Goal: Task Accomplishment & Management: Complete application form

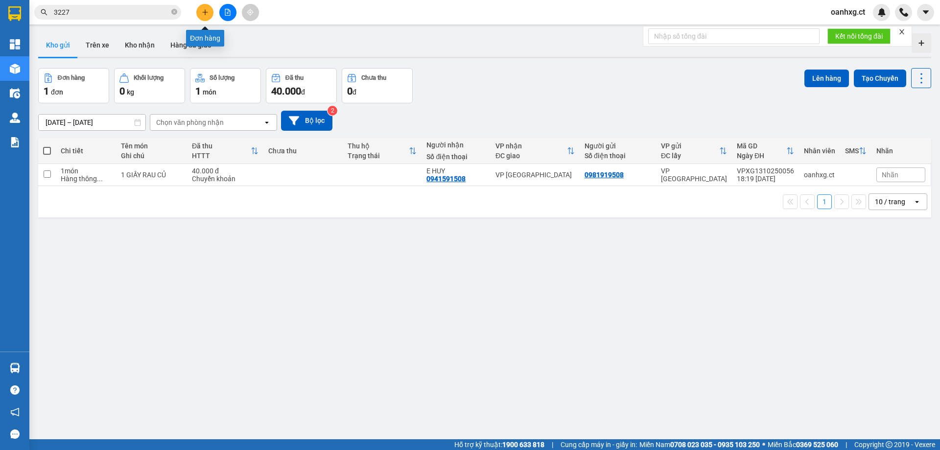
click at [205, 15] on icon "plus" at bounding box center [205, 12] width 7 height 7
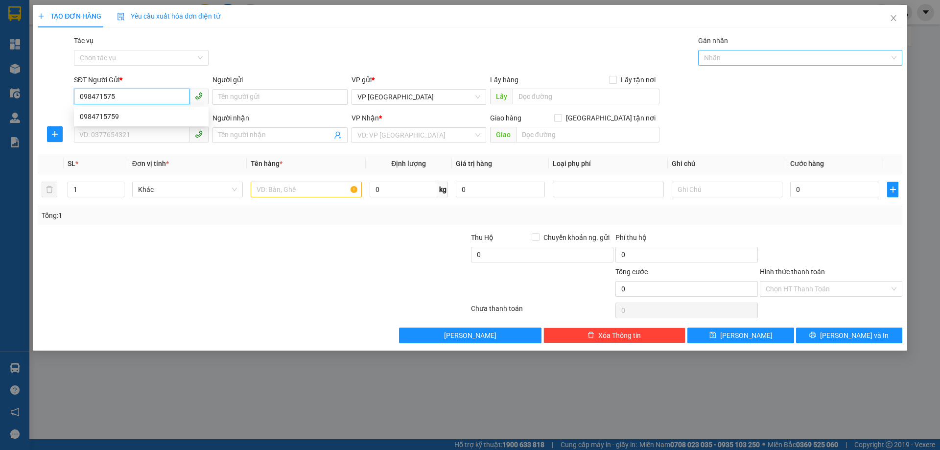
type input "0984715759"
click at [96, 122] on div "0984715759" at bounding box center [141, 117] width 135 height 16
type input "0904842998"
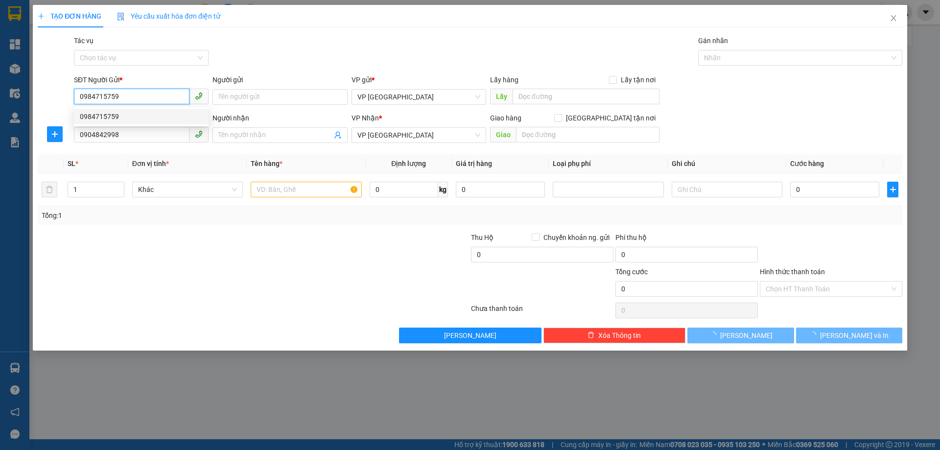
type input "60.000"
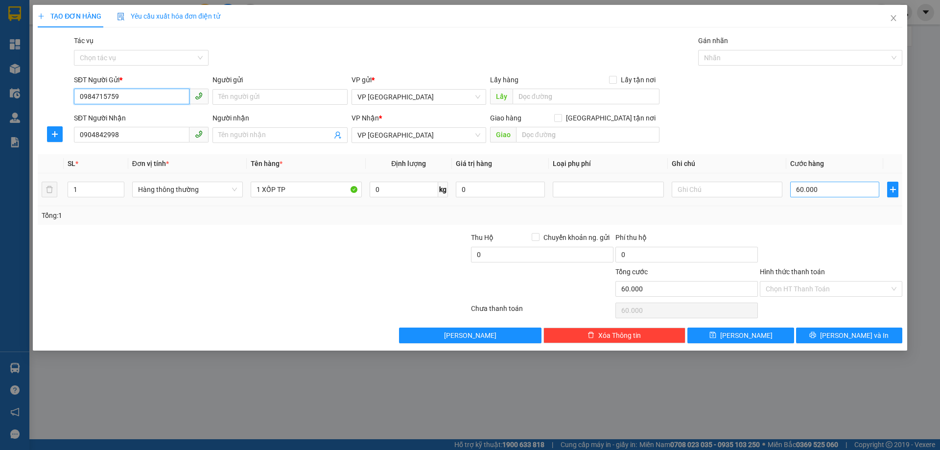
type input "0984715759"
click at [831, 187] on input "60.000" at bounding box center [835, 190] width 89 height 16
click at [830, 252] on div at bounding box center [831, 249] width 144 height 34
click at [813, 288] on input "Hình thức thanh toán" at bounding box center [828, 289] width 124 height 15
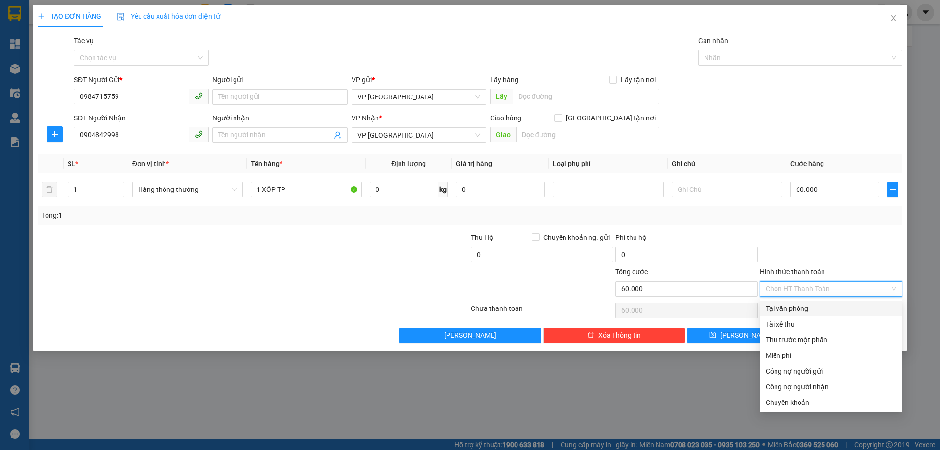
click at [805, 308] on div "Tại văn phòng" at bounding box center [831, 308] width 131 height 11
type input "0"
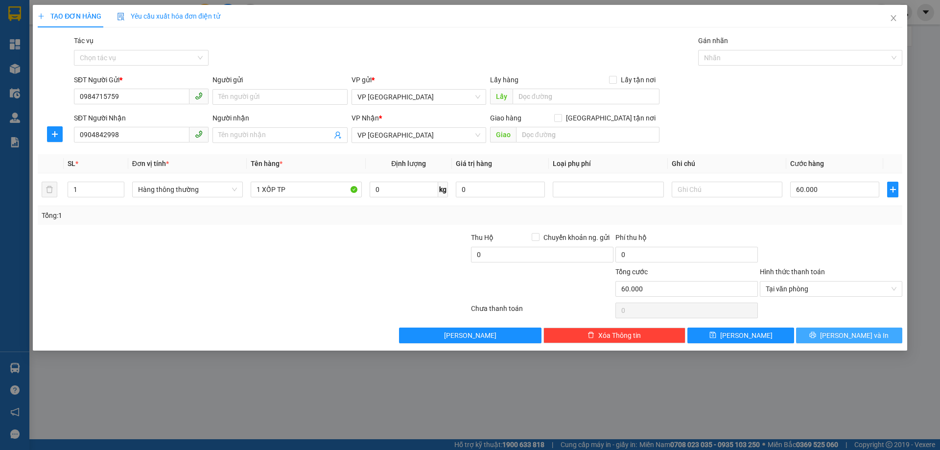
click at [829, 328] on button "[PERSON_NAME] và In" at bounding box center [849, 336] width 106 height 16
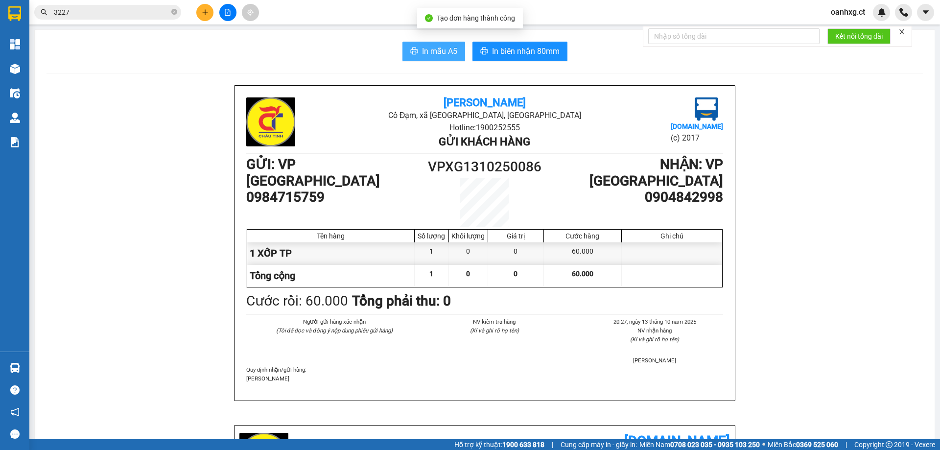
click at [434, 50] on span "In mẫu A5" at bounding box center [439, 51] width 35 height 12
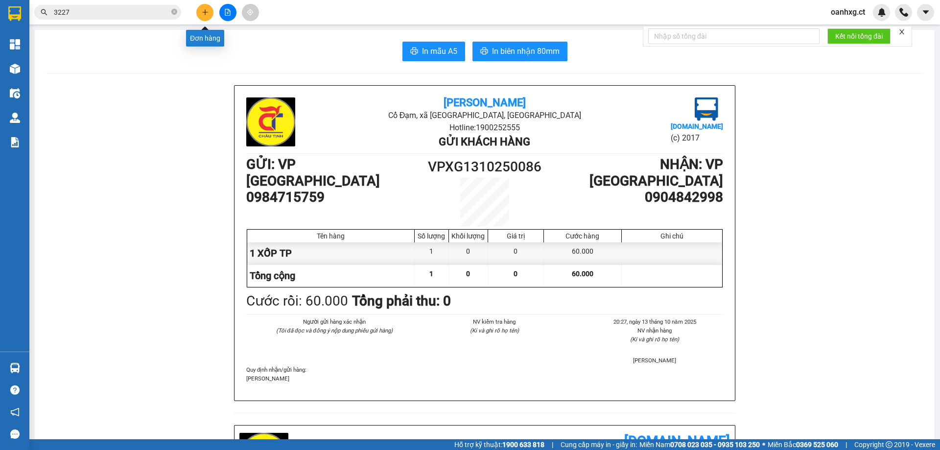
click at [206, 12] on icon "plus" at bounding box center [204, 12] width 5 height 0
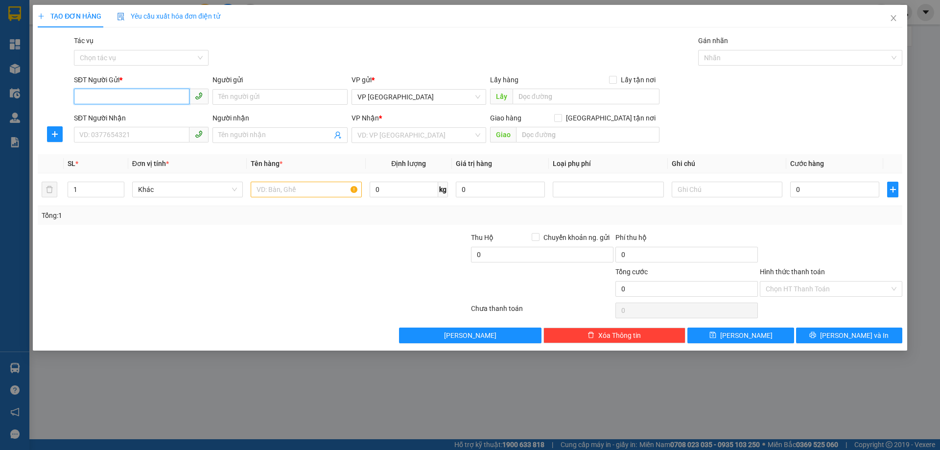
click at [156, 93] on input "SĐT Người Gửi *" at bounding box center [132, 97] width 116 height 16
click at [125, 92] on input "SĐT Người Gửi *" at bounding box center [132, 97] width 116 height 16
type input "0972976663"
click at [149, 117] on div "0972976663 - CHỊ [PERSON_NAME]" at bounding box center [141, 116] width 123 height 11
type input "CHỊ [PERSON_NAME]"
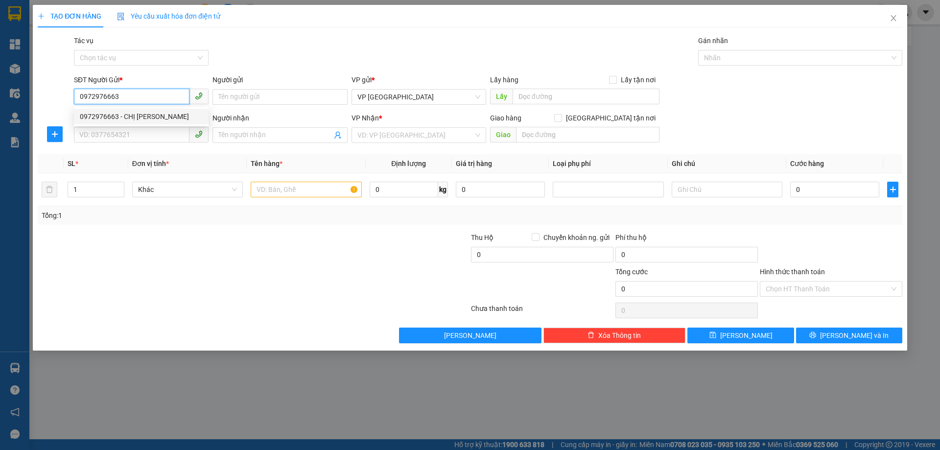
type input "0832266868"
type input "CHỊ [PERSON_NAME]"
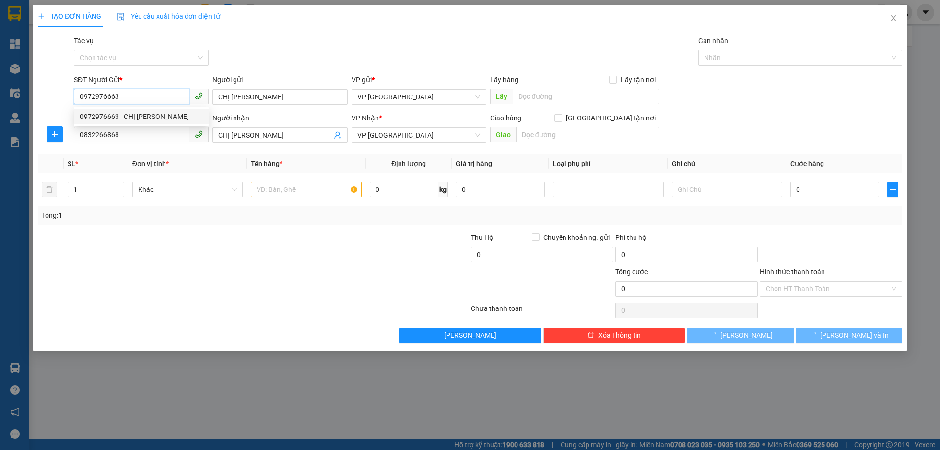
type input "90.000"
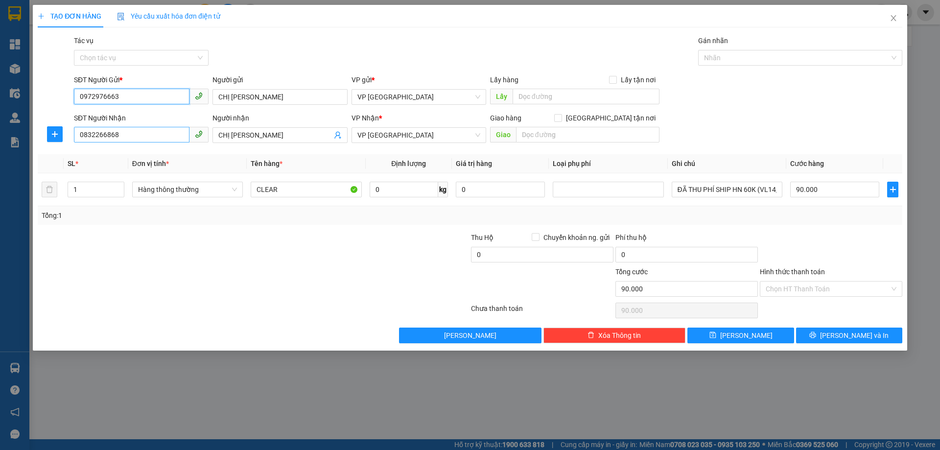
type input "0972976663"
drag, startPoint x: 75, startPoint y: 132, endPoint x: 227, endPoint y: 159, distance: 154.7
click at [226, 159] on div "Transit Pickup Surcharge Ids Transit Deliver Surcharge Ids Transit Deliver Surc…" at bounding box center [470, 189] width 865 height 308
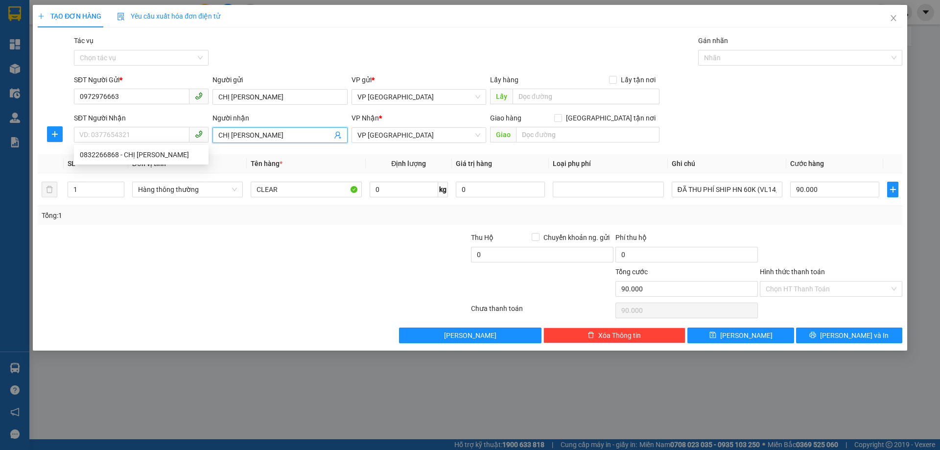
click at [252, 139] on input "CHỊ [PERSON_NAME]" at bounding box center [274, 135] width 113 height 11
type input "C"
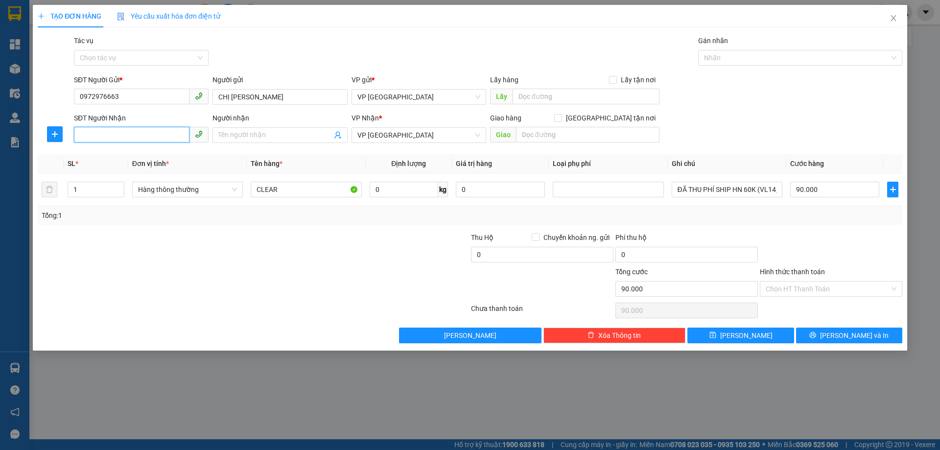
click at [123, 136] on input "SĐT Người Nhận" at bounding box center [132, 135] width 116 height 16
type input "0983738462"
click at [344, 165] on th "Tên hàng *" at bounding box center [306, 163] width 119 height 19
click at [310, 134] on input "Người nhận" at bounding box center [274, 135] width 113 height 11
type input "C NHÀI"
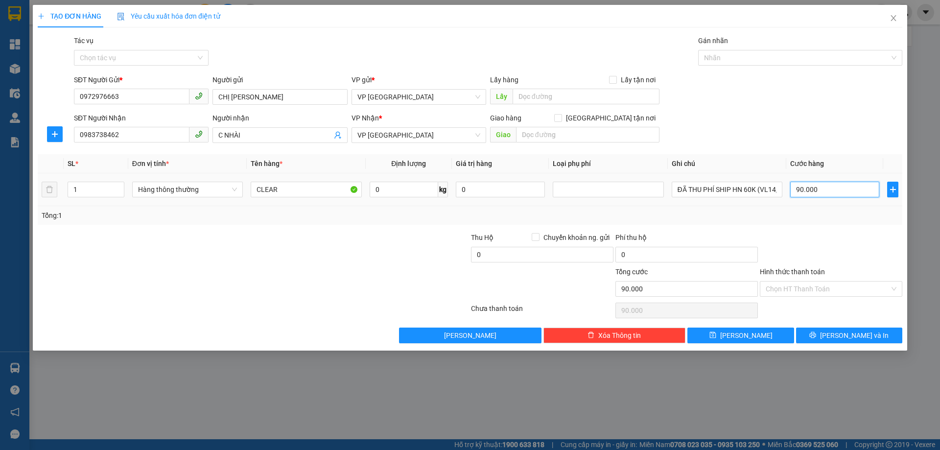
click at [835, 187] on input "90.000" at bounding box center [835, 190] width 89 height 16
type input "0"
type input "009"
type input "9"
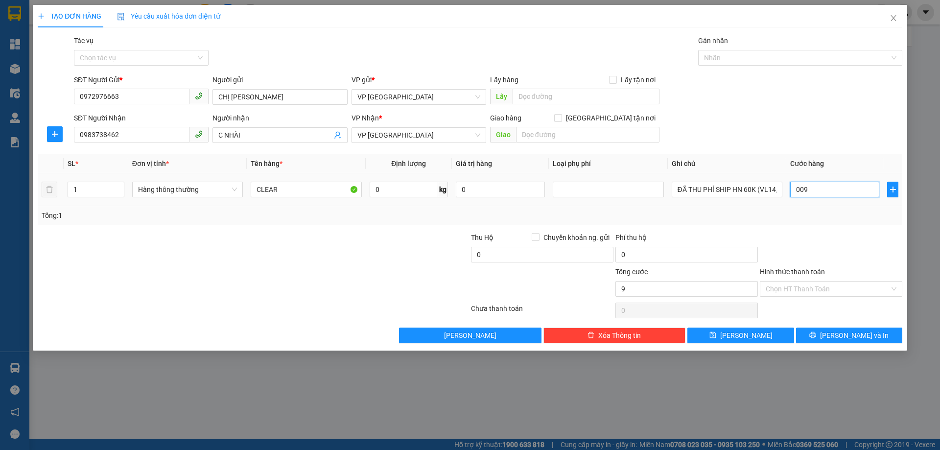
type input "9"
type input "00.910.910"
type input "9.100.910"
type input "009.100.910"
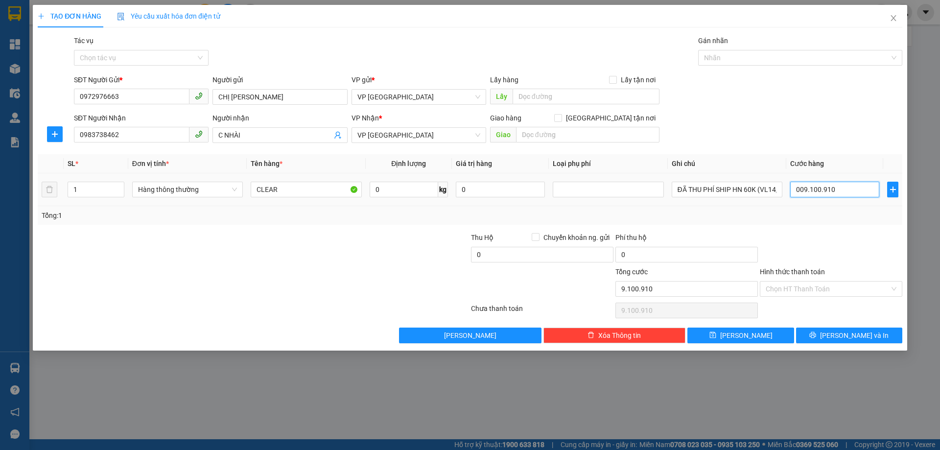
type input "910.091"
type input "00.910.091"
type input "91.009"
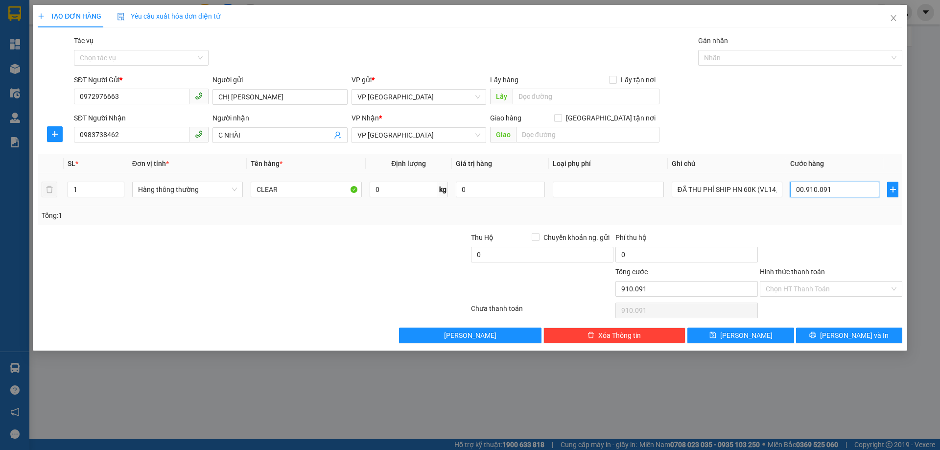
type input "0.091.009"
type input "9.100"
type input "009.100"
type input "910"
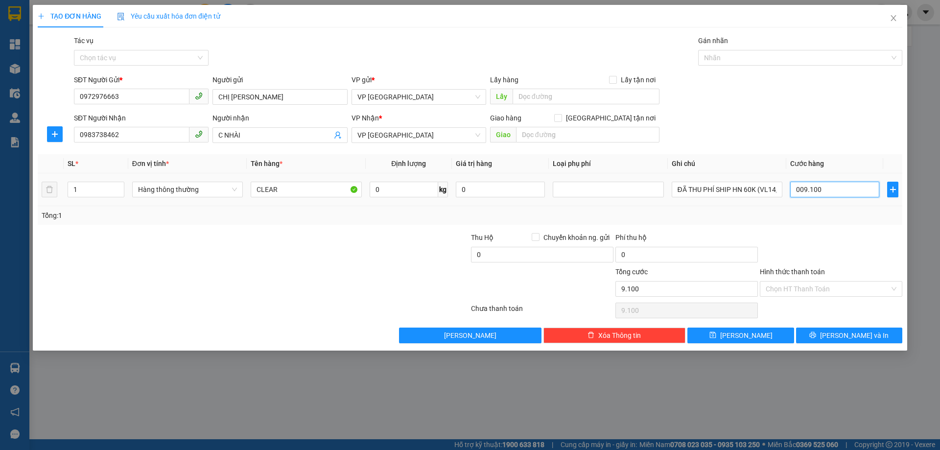
type input "910"
type input "0"
type input "009"
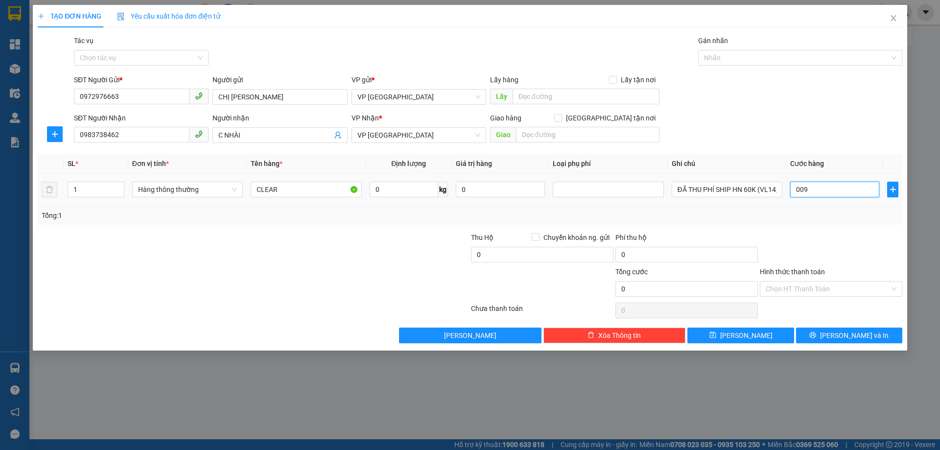
type input "9"
type input "0.090"
type input "90"
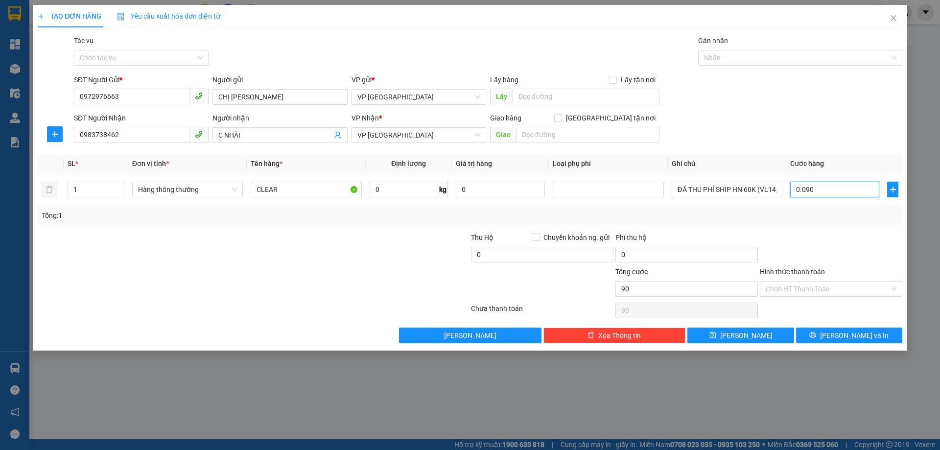
type input "0.090"
type input "90.000"
click at [830, 239] on div at bounding box center [831, 249] width 144 height 34
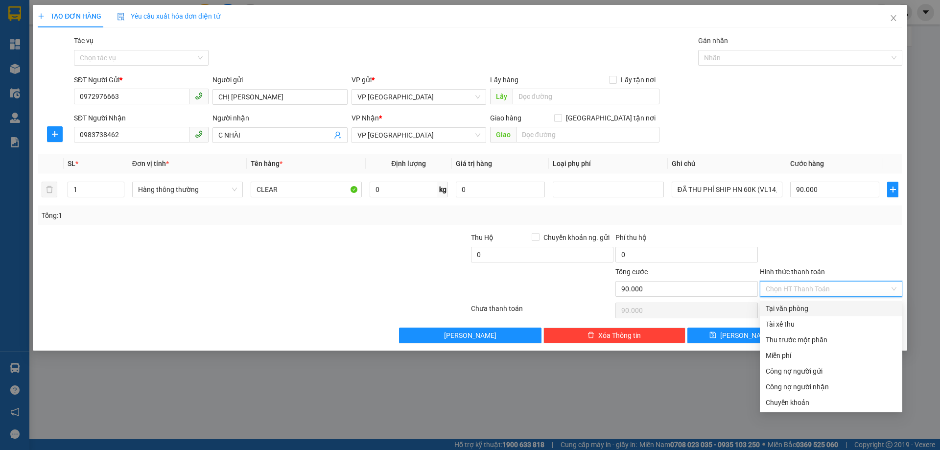
click at [810, 290] on input "Hình thức thanh toán" at bounding box center [828, 289] width 124 height 15
click at [791, 309] on div "Tại văn phòng" at bounding box center [831, 308] width 131 height 11
type input "0"
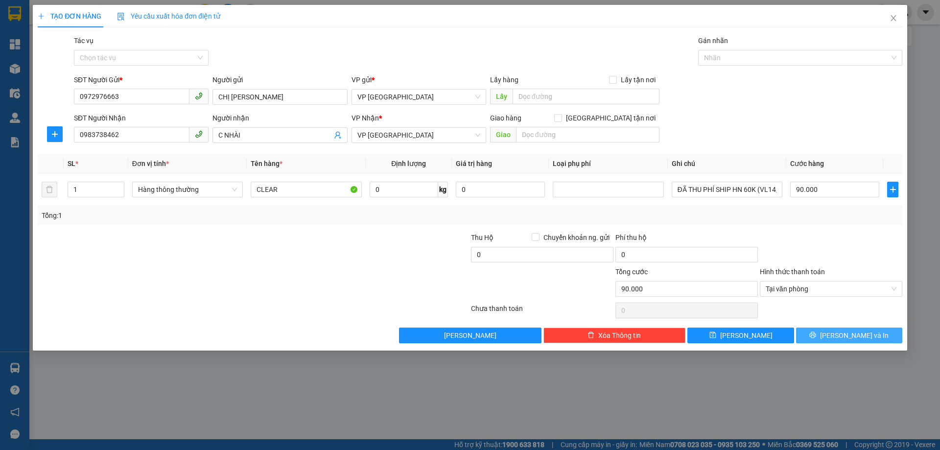
click at [844, 336] on span "[PERSON_NAME] và In" at bounding box center [854, 335] width 69 height 11
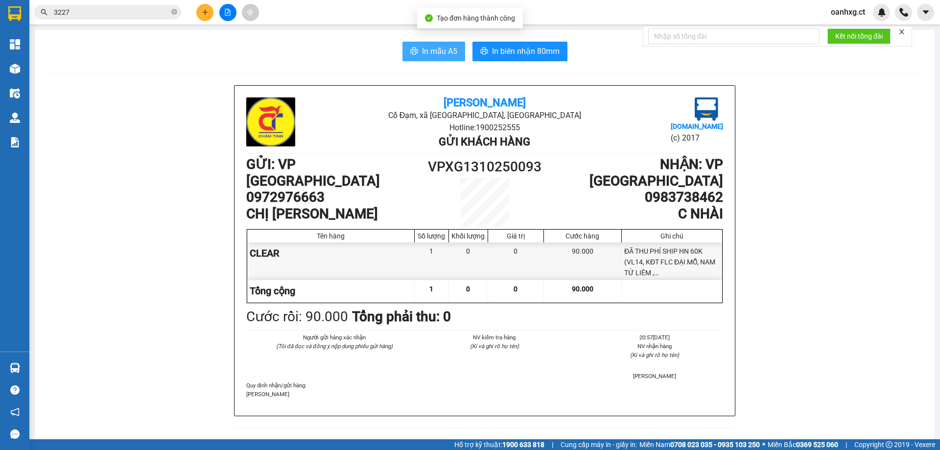
click at [424, 51] on span "In mẫu A5" at bounding box center [439, 51] width 35 height 12
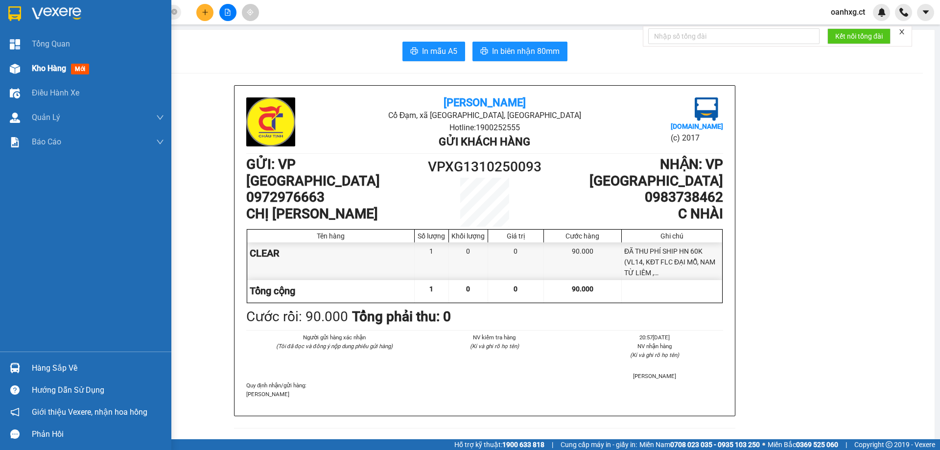
click at [44, 68] on span "Kho hàng" at bounding box center [49, 68] width 34 height 9
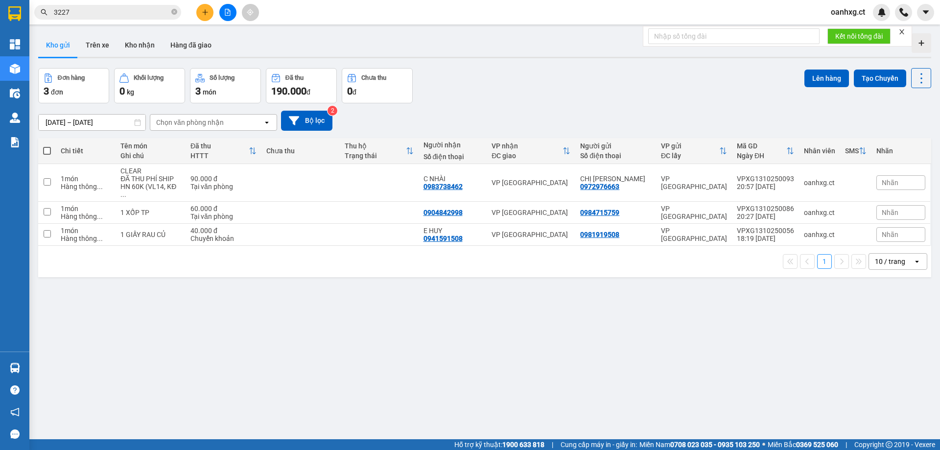
click at [675, 83] on div "Đơn hàng 3 đơn Khối lượng 0 kg Số lượng 3 món Đã thu 190.000 đ Chưa thu 0 đ Lên…" at bounding box center [484, 85] width 893 height 35
click at [264, 175] on td at bounding box center [301, 183] width 79 height 38
checkbox input "true"
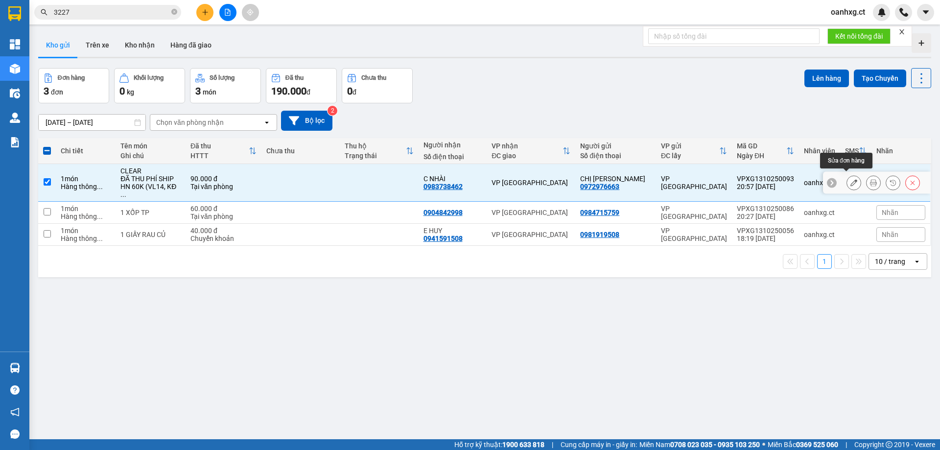
click at [847, 177] on button at bounding box center [854, 182] width 14 height 17
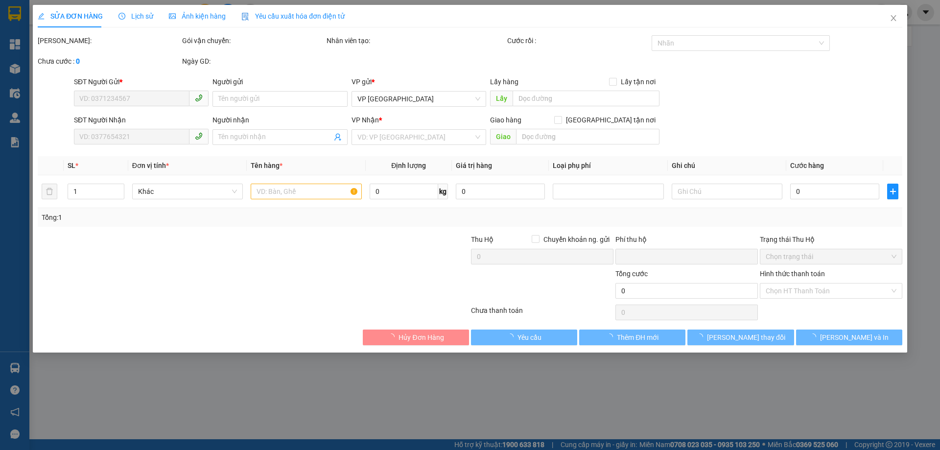
type input "0972976663"
type input "CHỊ [PERSON_NAME]"
type input "0983738462"
type input "C NHÀI"
type input "0"
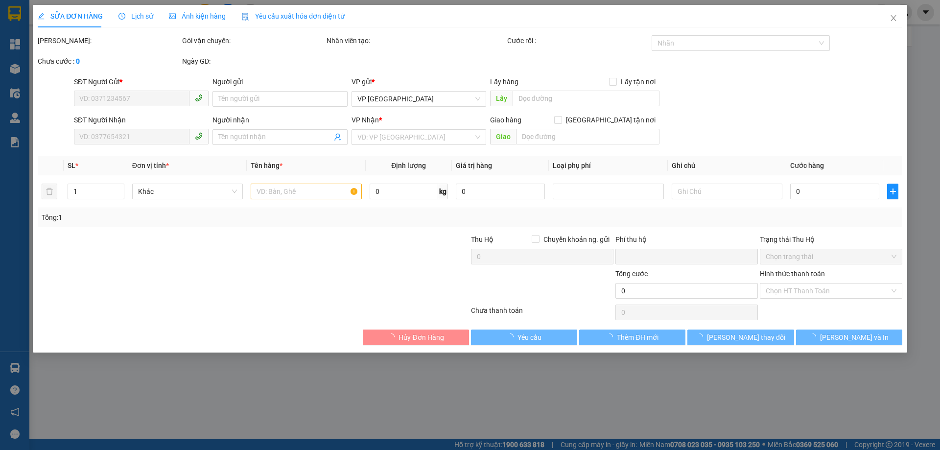
type input "90.000"
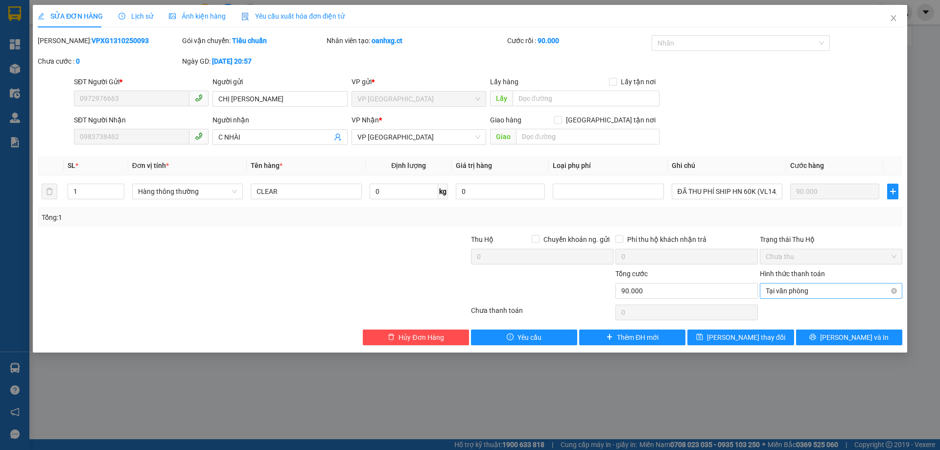
click at [866, 286] on span "Tại văn phòng" at bounding box center [831, 291] width 131 height 15
click at [352, 270] on div at bounding box center [398, 285] width 144 height 34
click at [898, 23] on span "Close" at bounding box center [893, 18] width 27 height 27
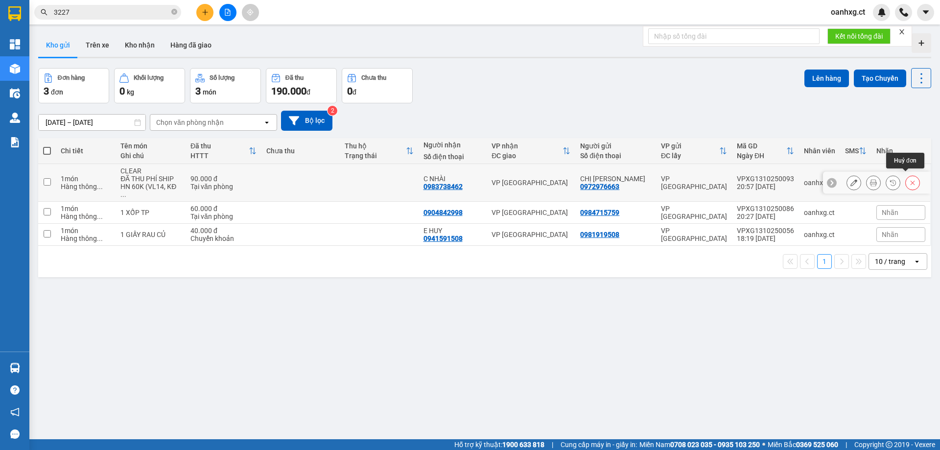
click at [910, 180] on icon at bounding box center [913, 182] width 7 height 7
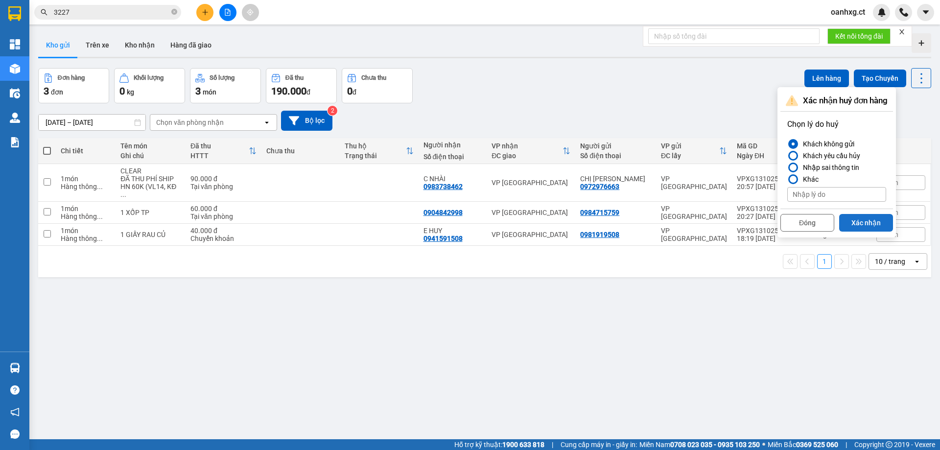
click at [867, 220] on button "Xác nhận" at bounding box center [866, 223] width 54 height 18
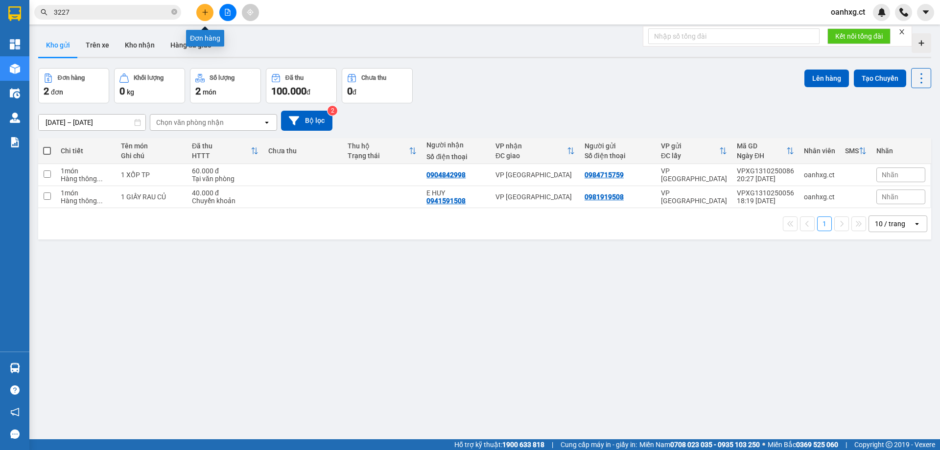
click at [206, 6] on button at bounding box center [204, 12] width 17 height 17
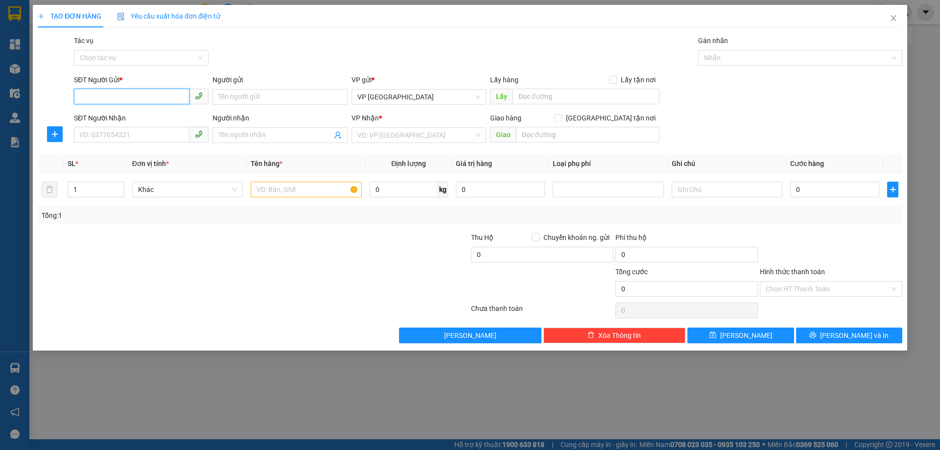
click at [158, 92] on input "SĐT Người Gửi *" at bounding box center [132, 97] width 116 height 16
type input "0972976663"
click at [135, 116] on div "0972976663 - CHỊ [PERSON_NAME]" at bounding box center [141, 116] width 123 height 11
type input "CHỊ [PERSON_NAME]"
type input "0832266868"
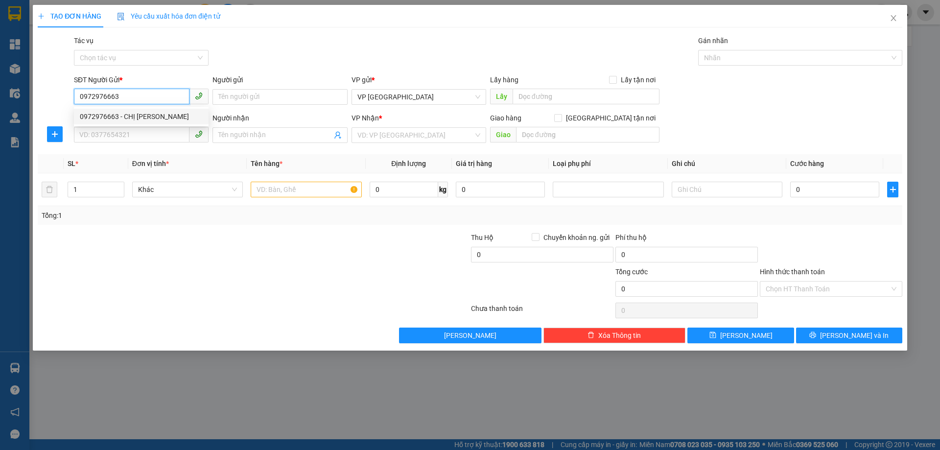
type input "CHỊ [PERSON_NAME]"
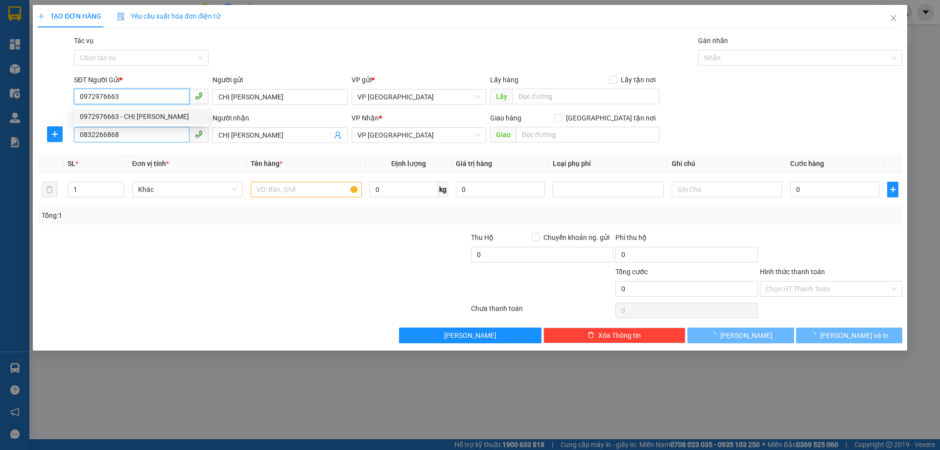
type input "90.000"
type input "0972976663"
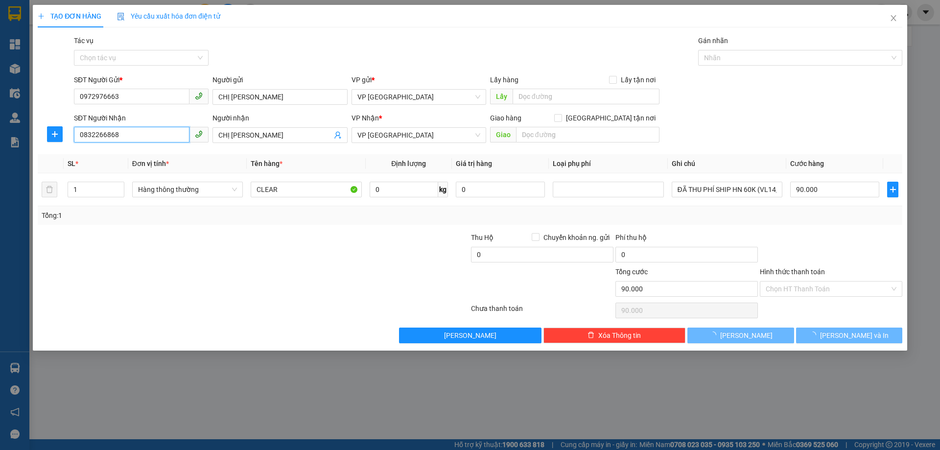
click at [130, 134] on input "0832266868" at bounding box center [132, 135] width 116 height 16
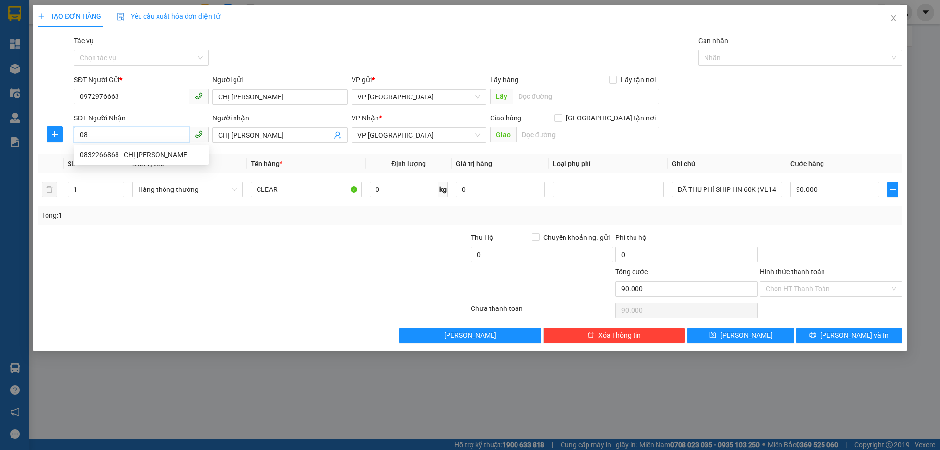
type input "0"
type input "0983738462"
click at [259, 130] on input "CHỊ [PERSON_NAME]" at bounding box center [274, 135] width 113 height 11
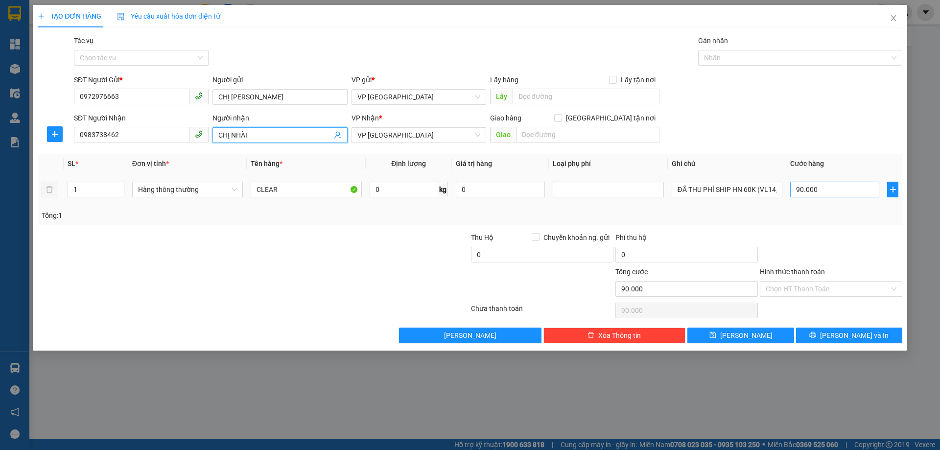
type input "CHỊ NHÀI"
click at [835, 188] on input "90.000" at bounding box center [835, 190] width 89 height 16
type input "0"
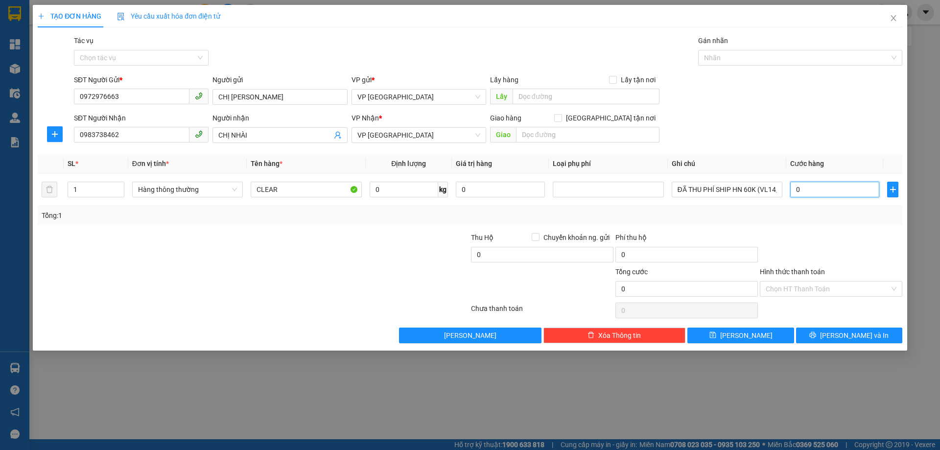
type input "009"
type input "9"
type input "0.090"
type input "90"
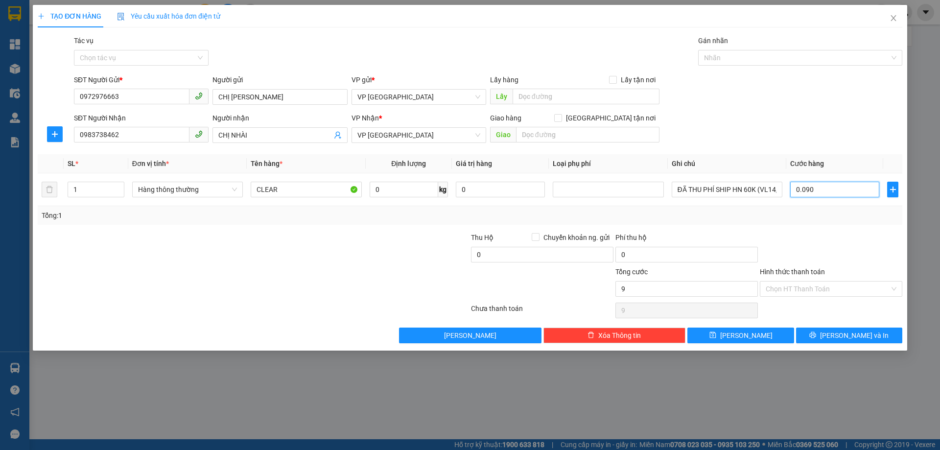
type input "90"
type input "0.090"
click at [840, 254] on div at bounding box center [831, 249] width 144 height 34
type input "90.000"
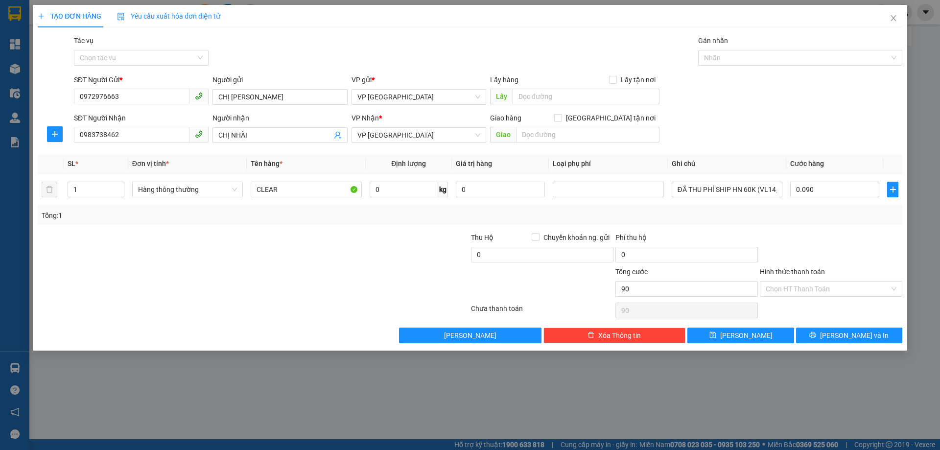
type input "90.000"
click at [834, 286] on input "Hình thức thanh toán" at bounding box center [828, 289] width 124 height 15
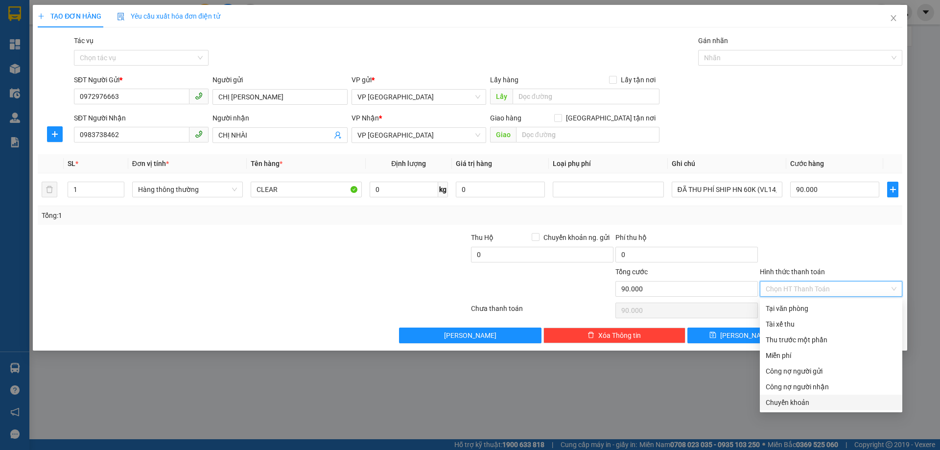
drag, startPoint x: 799, startPoint y: 405, endPoint x: 842, endPoint y: 384, distance: 48.0
click at [802, 403] on div "Chuyển khoản" at bounding box center [831, 402] width 131 height 11
type input "0"
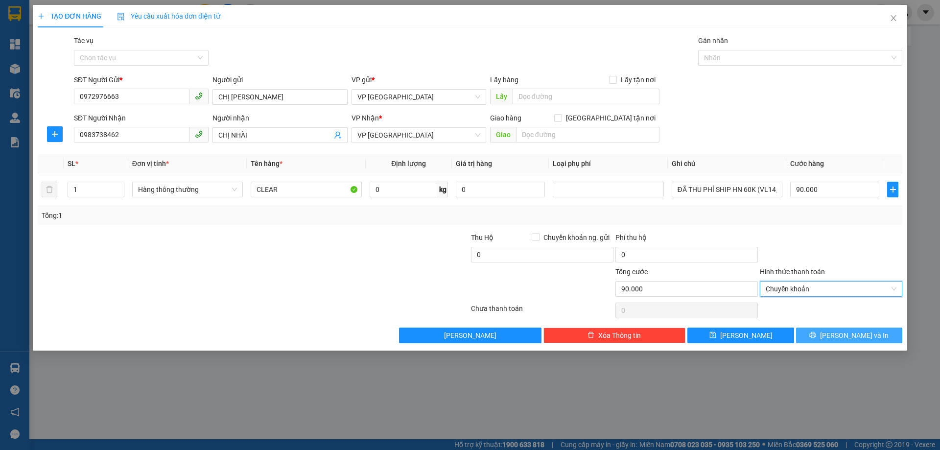
click at [851, 336] on span "[PERSON_NAME] và In" at bounding box center [854, 335] width 69 height 11
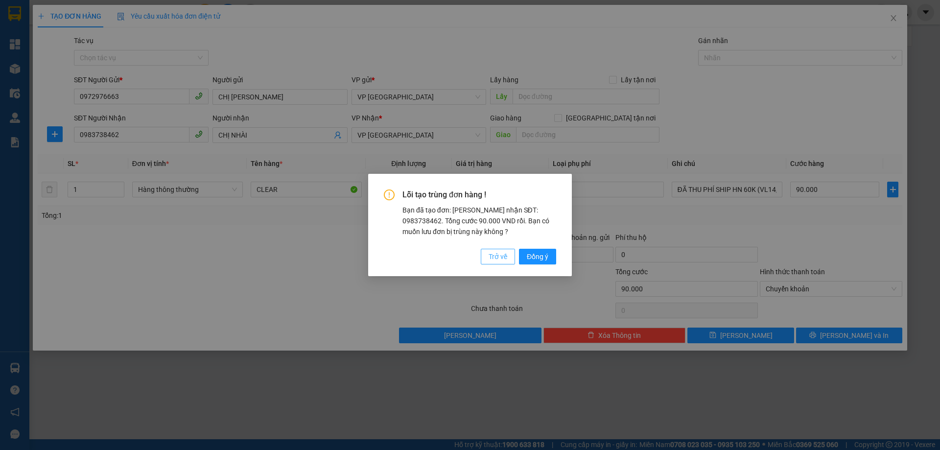
click at [505, 254] on span "Trở về" at bounding box center [498, 256] width 19 height 11
type input "0"
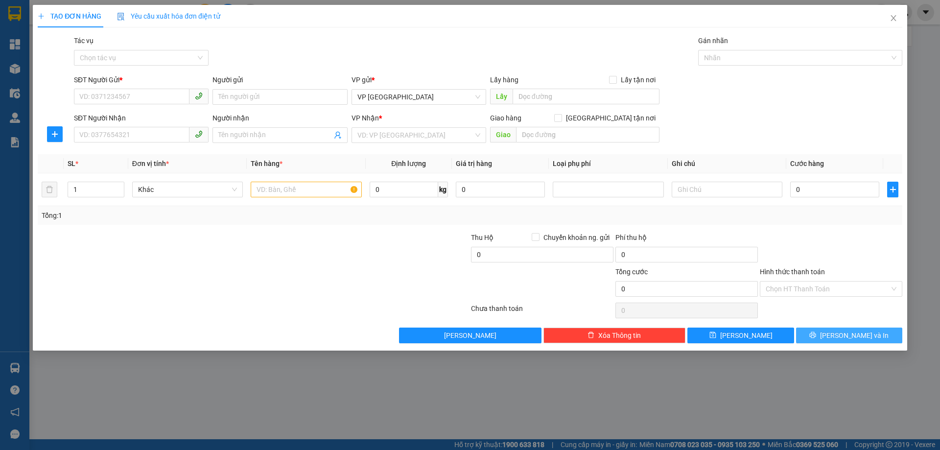
click at [847, 333] on span "[PERSON_NAME] và In" at bounding box center [854, 335] width 69 height 11
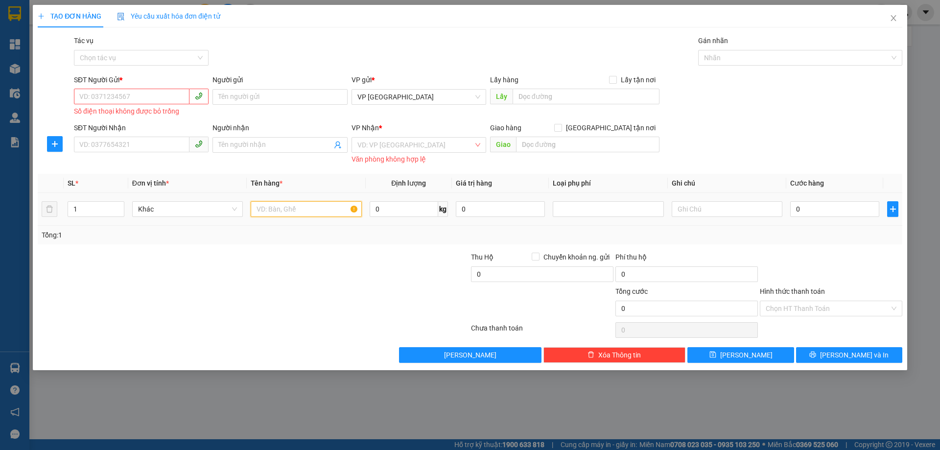
click at [284, 209] on input "text" at bounding box center [306, 209] width 111 height 16
click at [890, 16] on icon "close" at bounding box center [894, 18] width 8 height 8
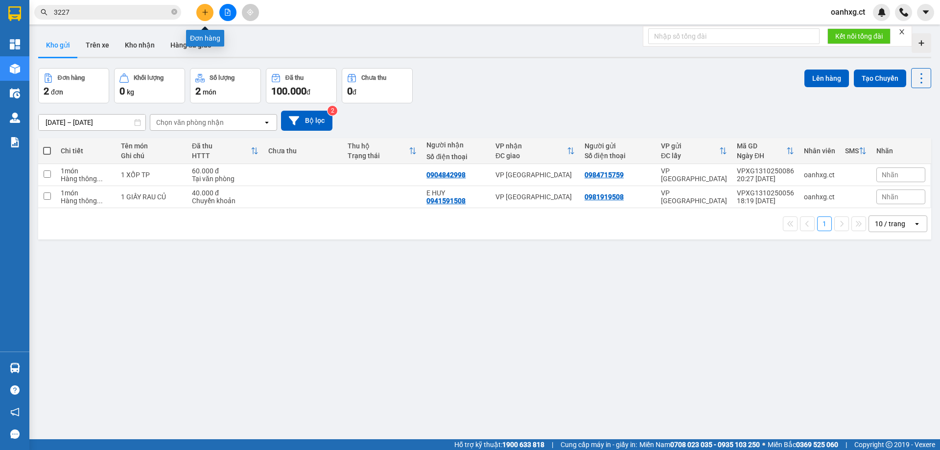
click at [208, 9] on icon "plus" at bounding box center [205, 12] width 7 height 7
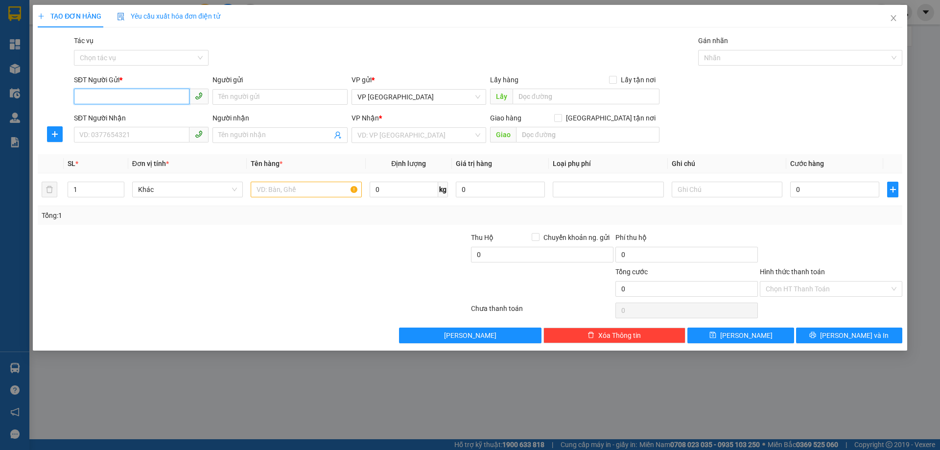
click at [157, 91] on input "SĐT Người Gửi *" at bounding box center [132, 97] width 116 height 16
type input "0972976663"
click at [161, 116] on div "0972976663 - CHỊ [PERSON_NAME]" at bounding box center [141, 116] width 123 height 11
type input "CHỊ [PERSON_NAME]"
type input "0832266868"
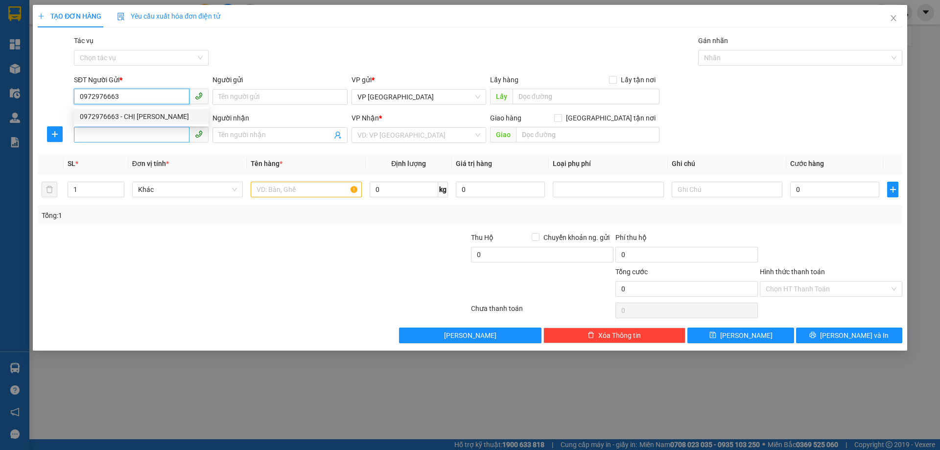
type input "CHỊ [PERSON_NAME]"
type input "90.000"
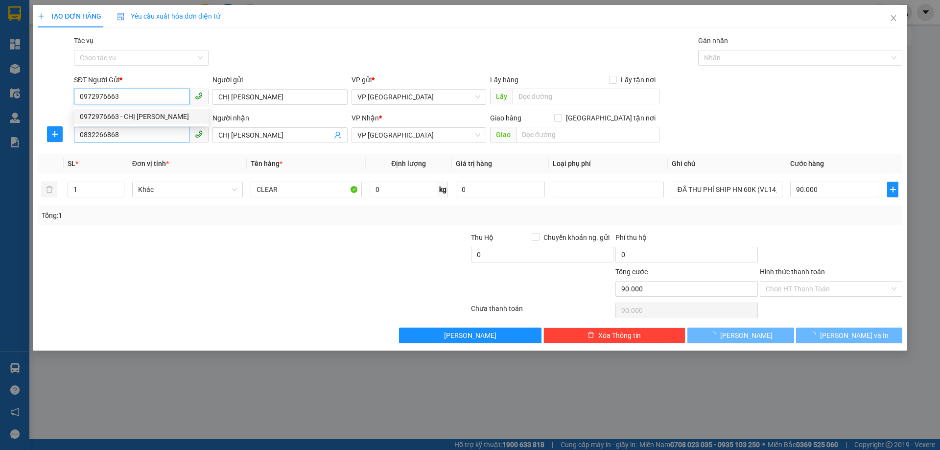
type input "0972976663"
click at [121, 136] on input "0832266868" at bounding box center [132, 135] width 116 height 16
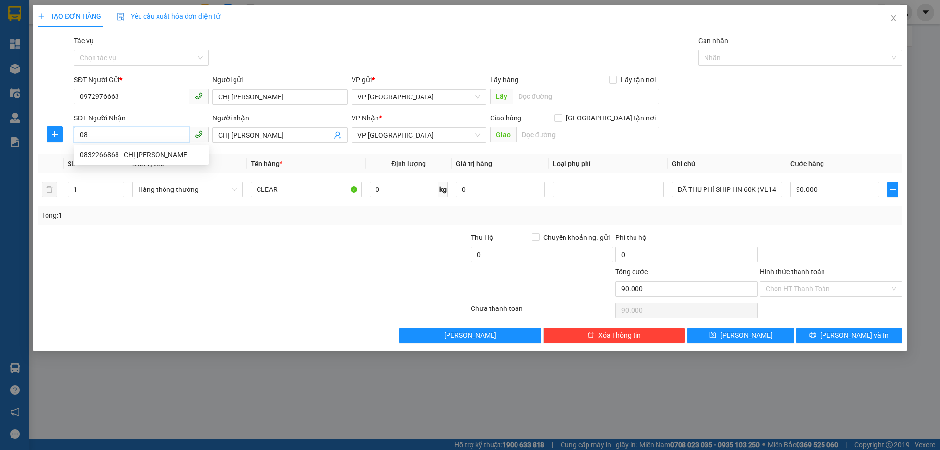
type input "0"
type input "0983738462"
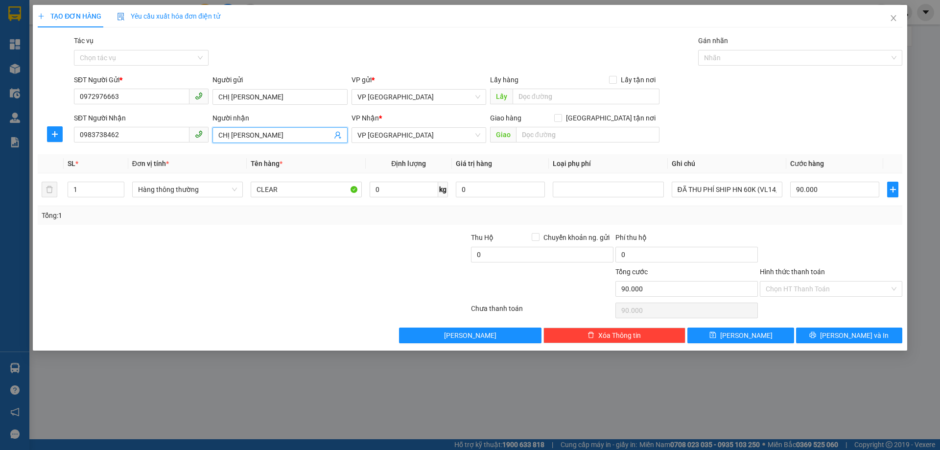
click at [281, 129] on span "CHỊ [PERSON_NAME]" at bounding box center [280, 135] width 135 height 16
type input "CHỊ NHÀI"
click at [819, 288] on input "Hình thức thanh toán" at bounding box center [828, 289] width 124 height 15
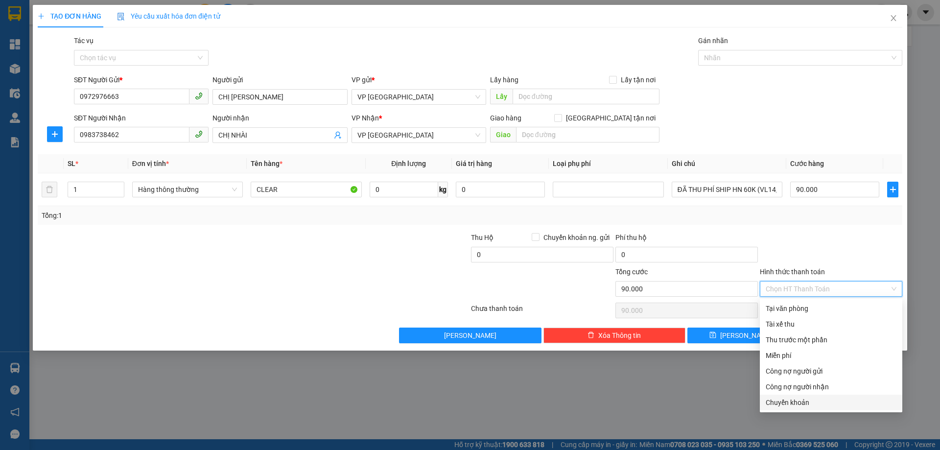
click at [792, 403] on div "Chuyển khoản" at bounding box center [831, 402] width 131 height 11
type input "0"
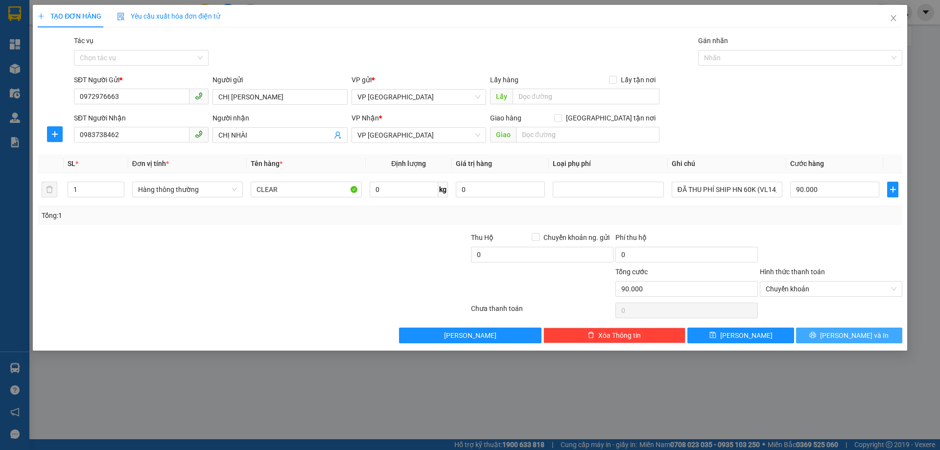
click at [816, 338] on icon "printer" at bounding box center [813, 335] width 7 height 7
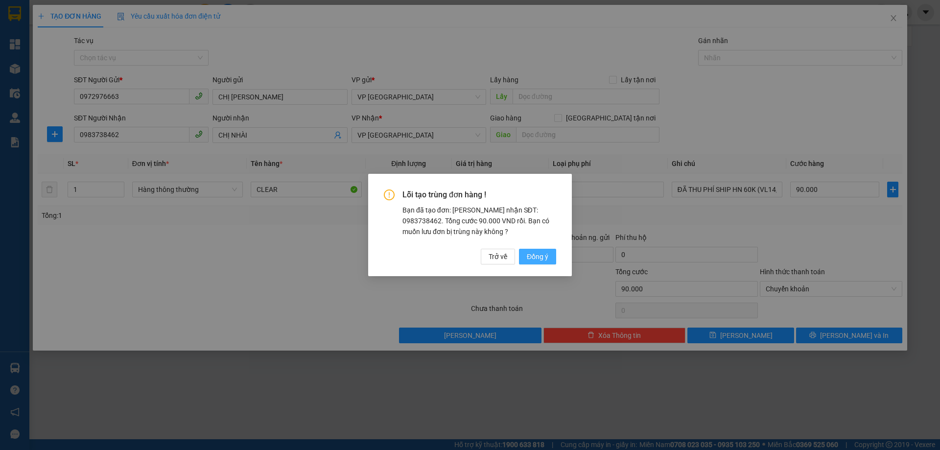
click at [537, 255] on span "Đồng ý" at bounding box center [538, 256] width 22 height 11
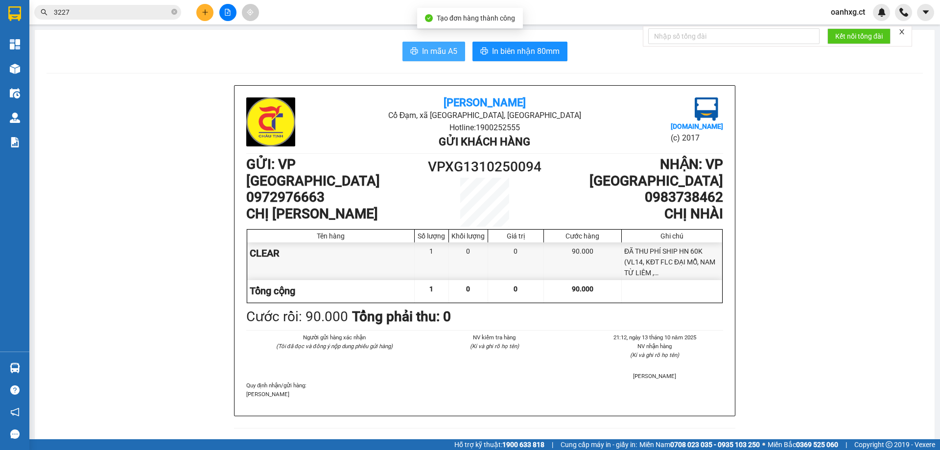
click at [445, 54] on span "In mẫu A5" at bounding box center [439, 51] width 35 height 12
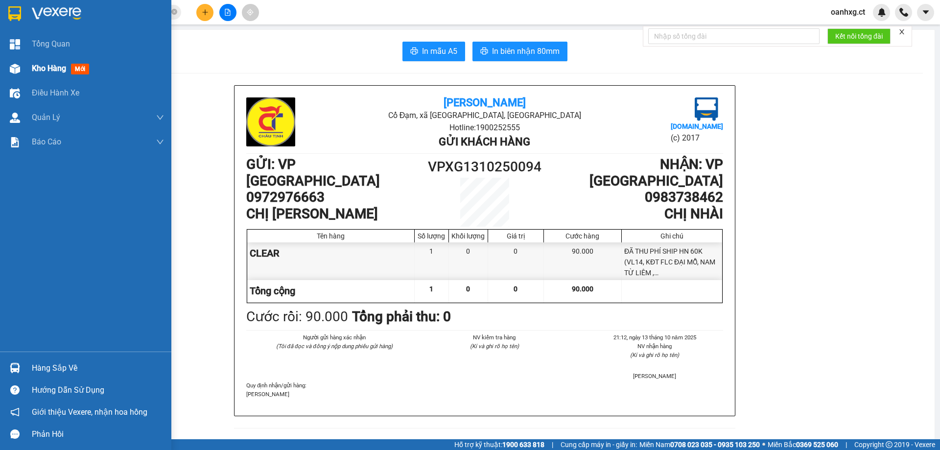
click at [25, 67] on div "Kho hàng mới" at bounding box center [85, 68] width 171 height 24
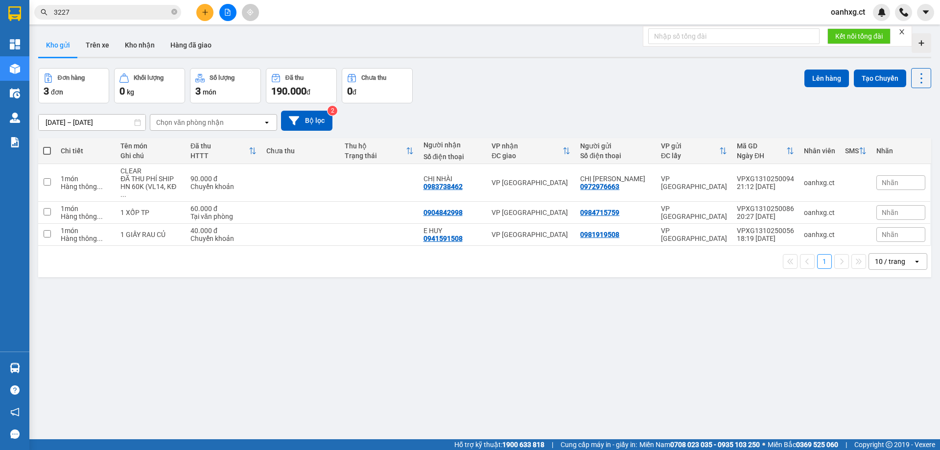
click at [624, 106] on div "[DATE] – [DATE] Press the down arrow key to interact with the calendar and sele…" at bounding box center [484, 120] width 893 height 35
click at [202, 16] on button at bounding box center [204, 12] width 17 height 17
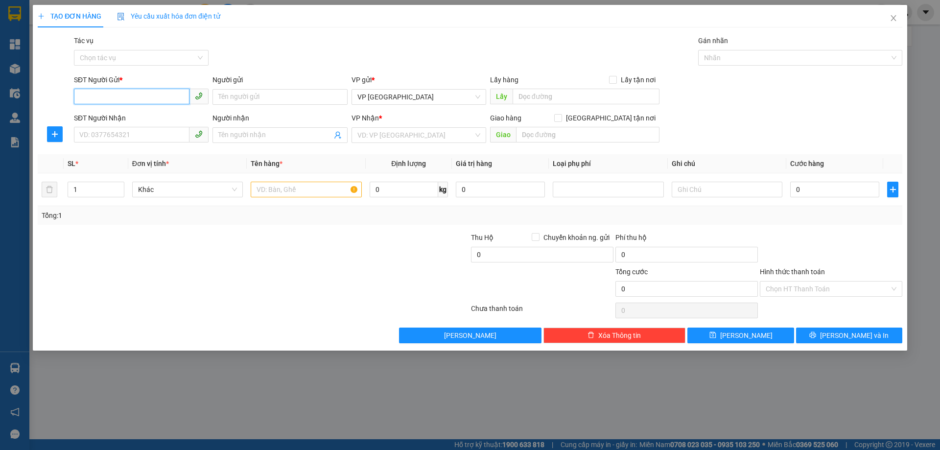
click at [123, 100] on input "SĐT Người Gửi *" at bounding box center [132, 97] width 116 height 16
type input "0984588915"
click at [117, 120] on div "0984588915" at bounding box center [141, 116] width 123 height 11
type input "0986336068"
type input "LINH GIANG"
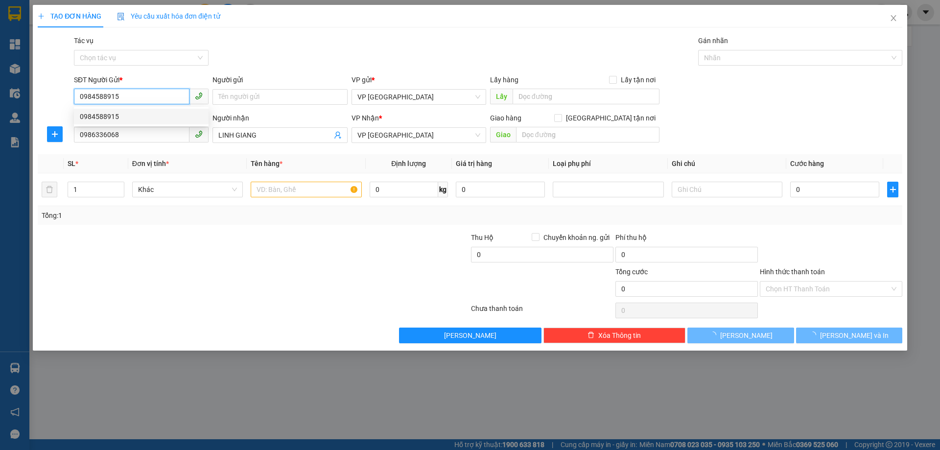
type input "50.000"
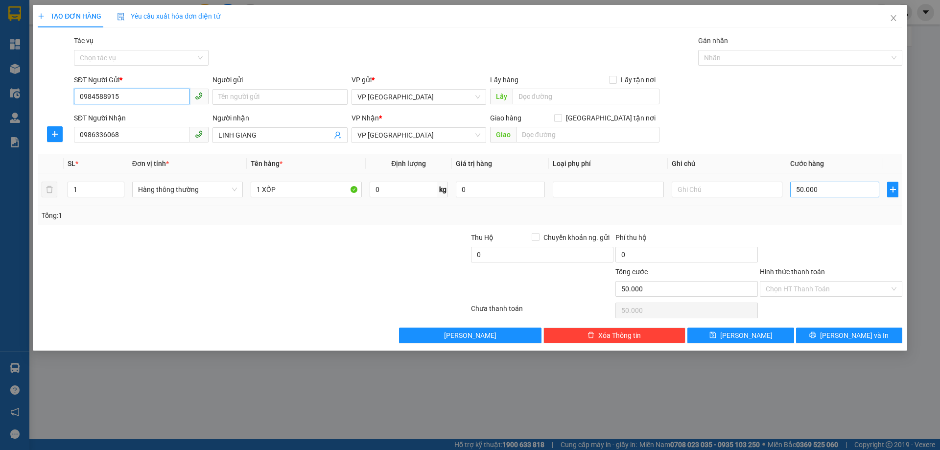
type input "0984588915"
click at [829, 191] on input "50.000" at bounding box center [835, 190] width 89 height 16
type input "0"
type input "004"
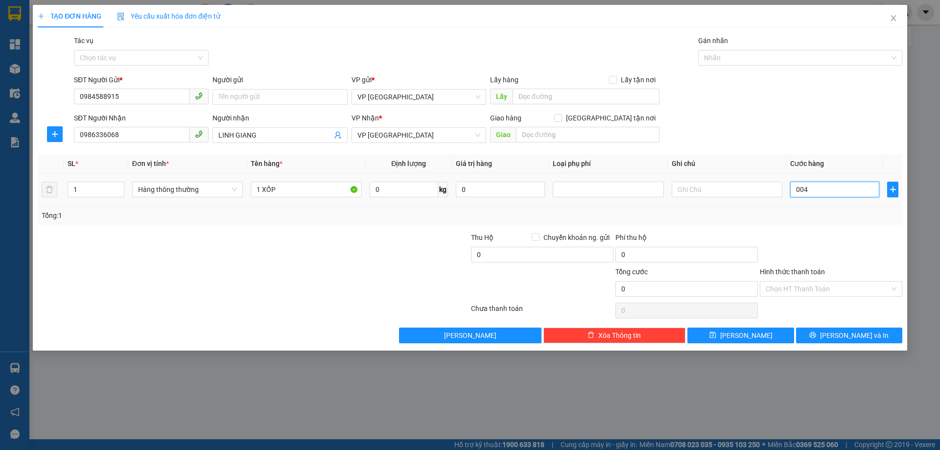
type input "4"
type input "40"
type input "0.040"
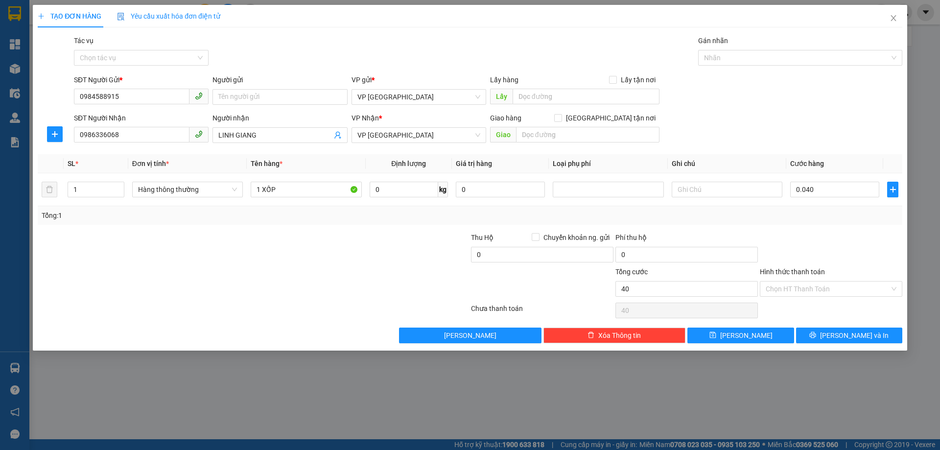
click at [808, 229] on div "Transit Pickup Surcharge Ids Transit Deliver Surcharge Ids Transit Deliver Surc…" at bounding box center [470, 189] width 865 height 308
type input "40.000"
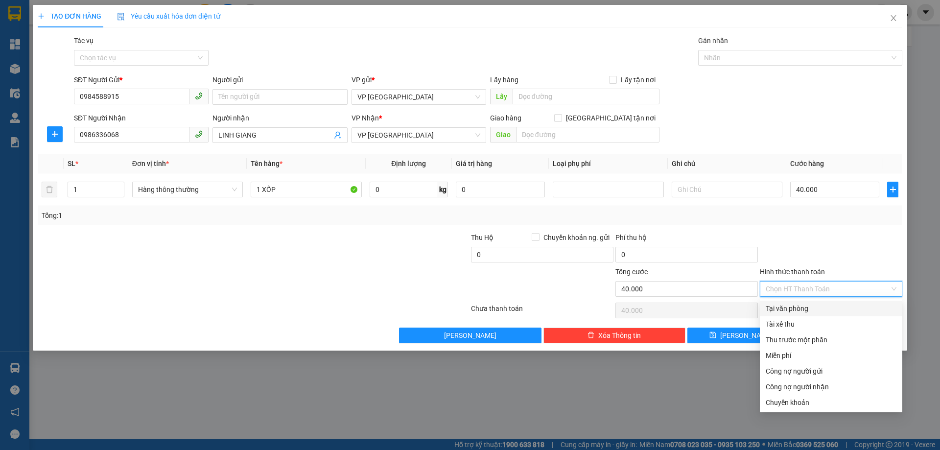
click at [822, 284] on input "Hình thức thanh toán" at bounding box center [828, 289] width 124 height 15
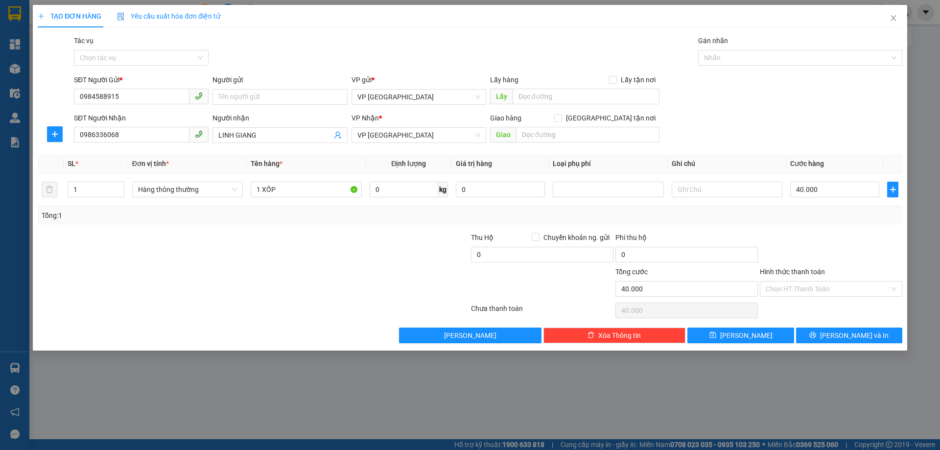
click at [817, 255] on div at bounding box center [831, 249] width 144 height 34
click at [853, 338] on span "[PERSON_NAME] và In" at bounding box center [854, 335] width 69 height 11
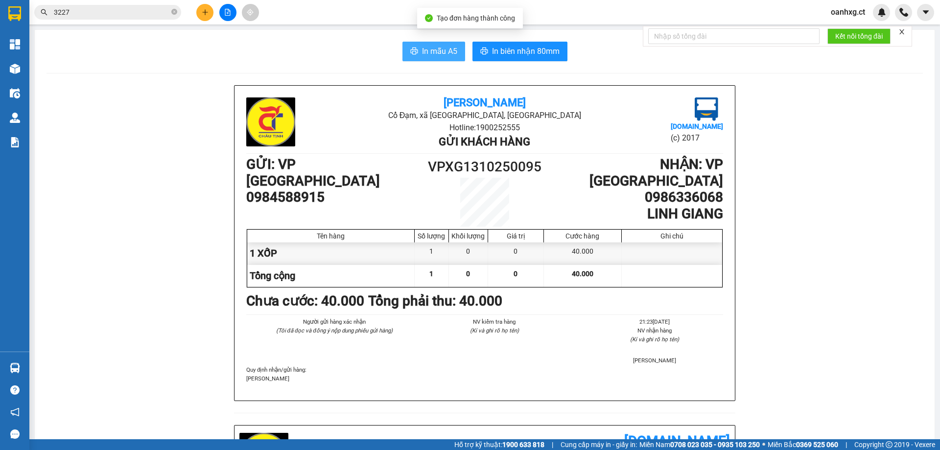
click at [444, 50] on span "In mẫu A5" at bounding box center [439, 51] width 35 height 12
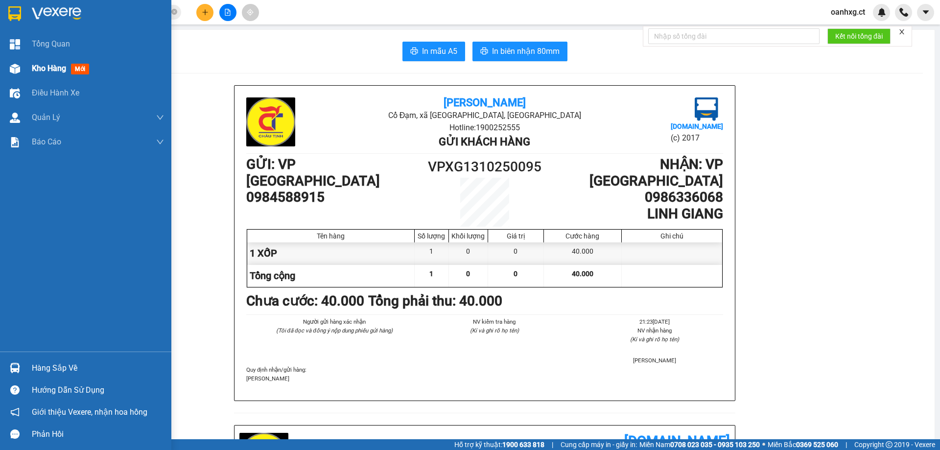
click at [24, 69] on div "Kho hàng mới" at bounding box center [85, 68] width 171 height 24
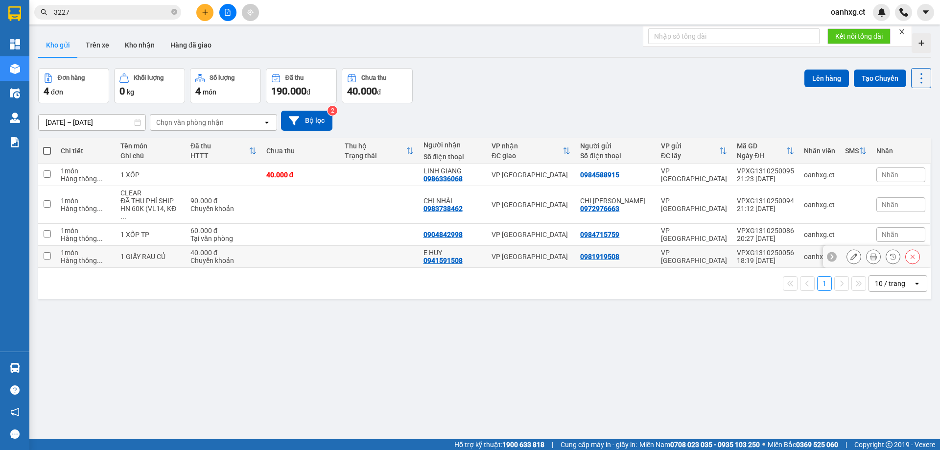
drag, startPoint x: 46, startPoint y: 246, endPoint x: 50, endPoint y: 230, distance: 17.1
click at [46, 252] on input "checkbox" at bounding box center [47, 255] width 7 height 7
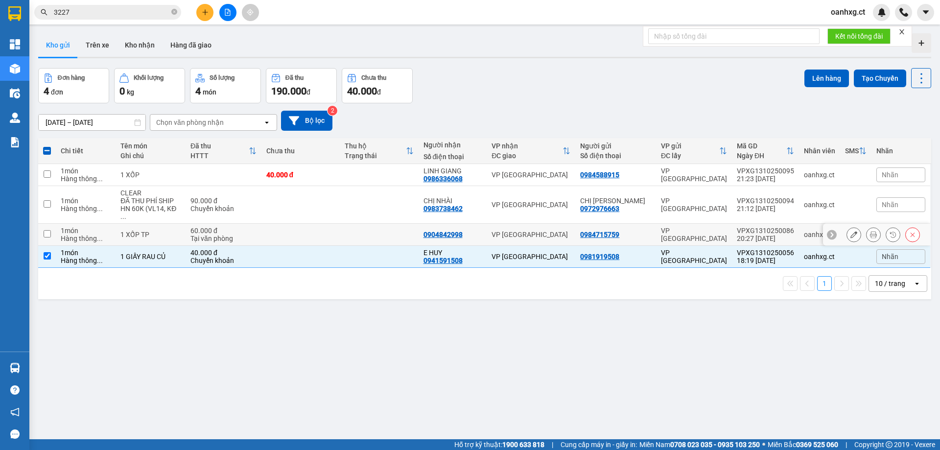
drag, startPoint x: 49, startPoint y: 224, endPoint x: 49, endPoint y: 207, distance: 16.7
click at [48, 230] on input "checkbox" at bounding box center [47, 233] width 7 height 7
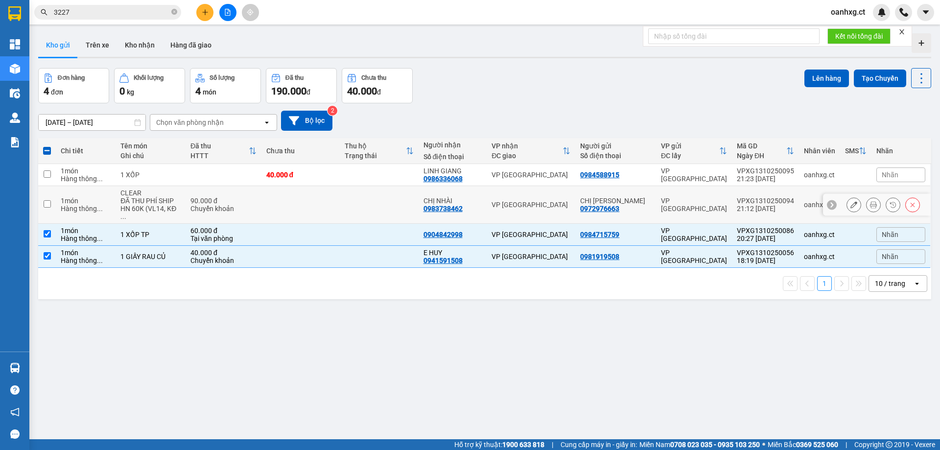
click at [49, 200] on input "checkbox" at bounding box center [47, 203] width 7 height 7
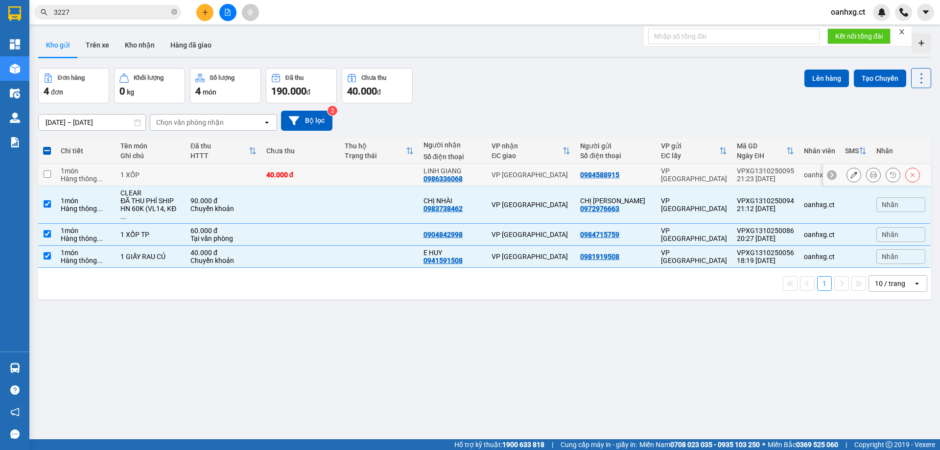
click at [46, 177] on input "checkbox" at bounding box center [47, 173] width 7 height 7
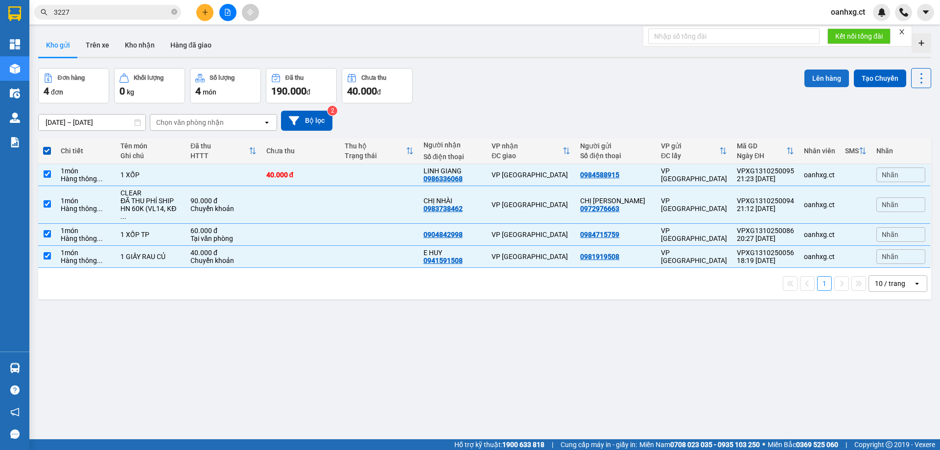
click at [831, 72] on button "Lên hàng" at bounding box center [827, 79] width 45 height 18
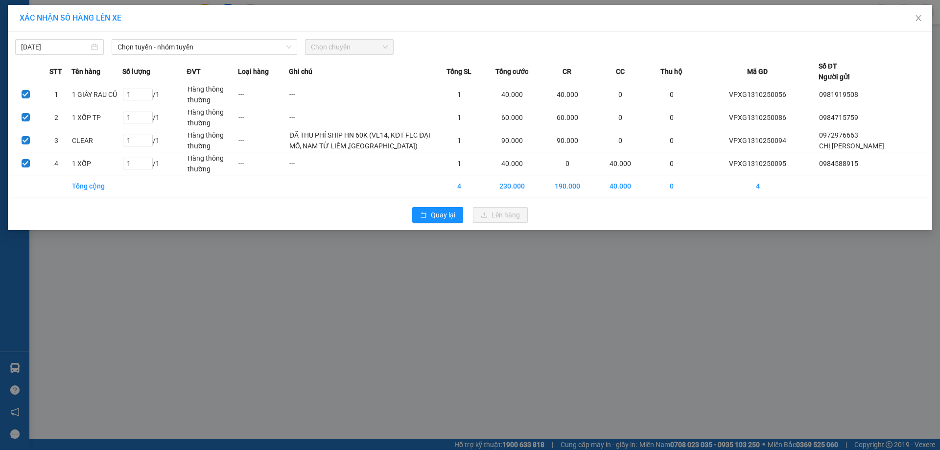
drag, startPoint x: 247, startPoint y: 47, endPoint x: 239, endPoint y: 55, distance: 12.5
click at [247, 48] on span "Chọn tuyến - nhóm tuyến" at bounding box center [205, 47] width 174 height 15
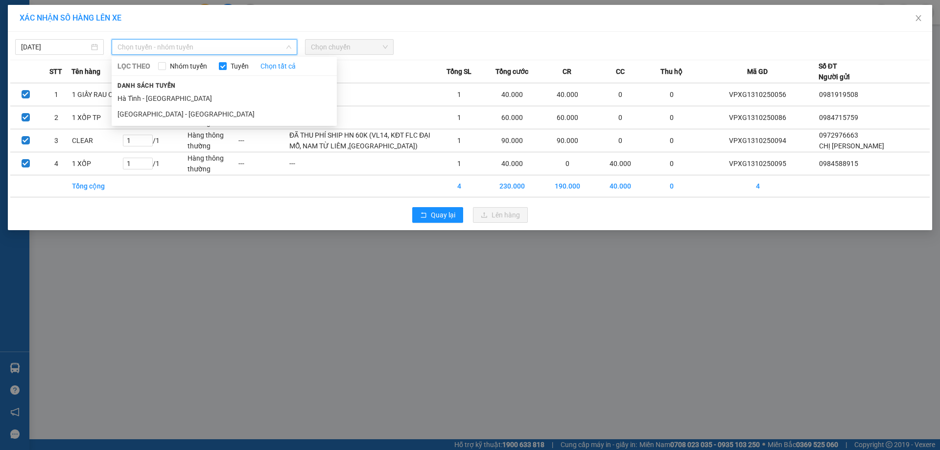
drag, startPoint x: 165, startPoint y: 98, endPoint x: 253, endPoint y: 75, distance: 91.5
click at [166, 98] on li "Hà Tĩnh - [GEOGRAPHIC_DATA]" at bounding box center [224, 99] width 225 height 16
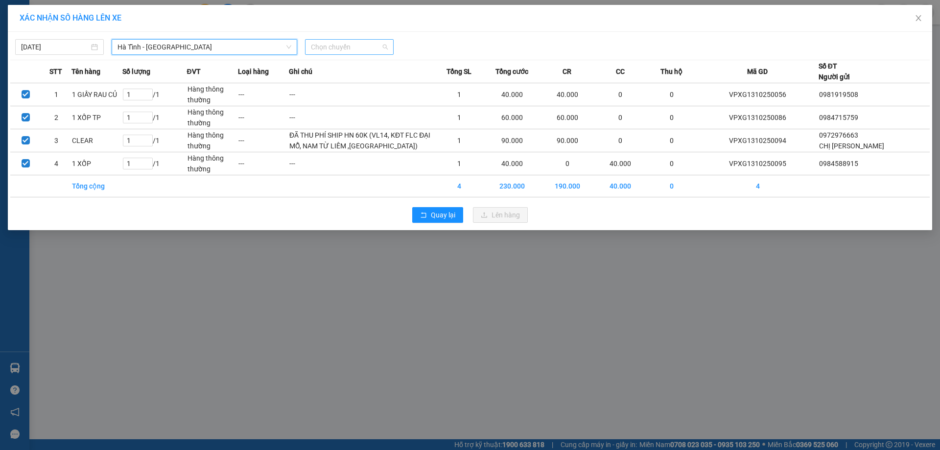
click at [329, 50] on span "Chọn chuyến" at bounding box center [349, 47] width 77 height 15
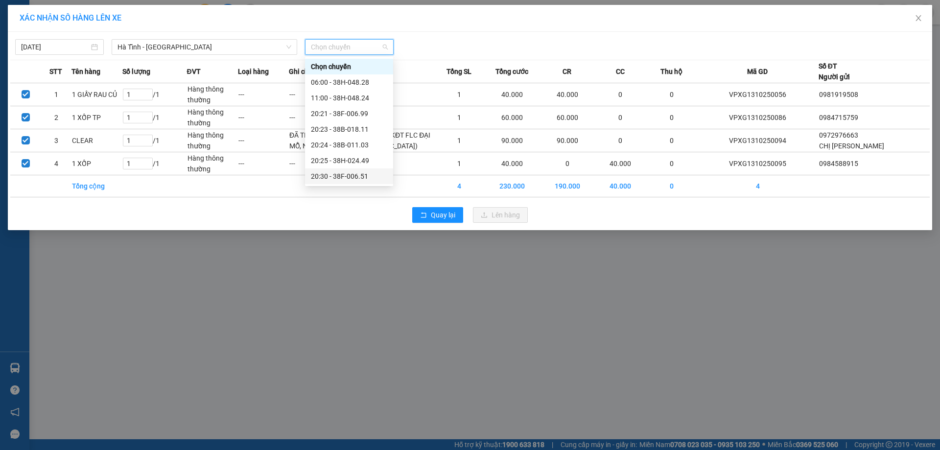
click at [356, 171] on div "20:30 - 38F-006.51" at bounding box center [349, 176] width 76 height 11
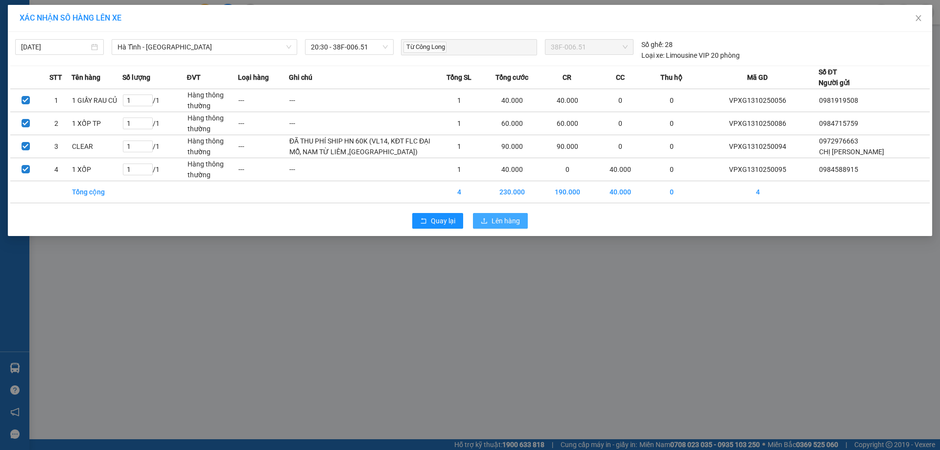
click at [495, 226] on span "Lên hàng" at bounding box center [506, 221] width 28 height 11
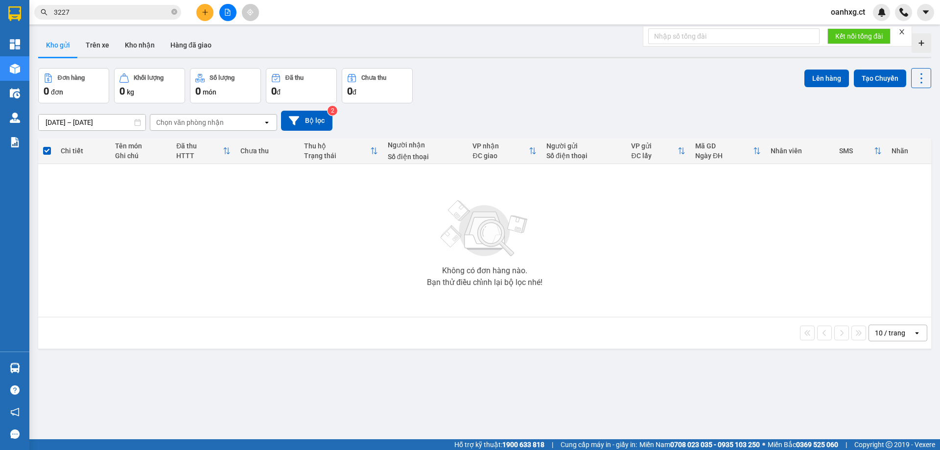
click at [855, 9] on span "oanhxg.ct" at bounding box center [848, 12] width 50 height 12
click at [856, 33] on span "Đăng xuất" at bounding box center [859, 30] width 41 height 11
